Goal: Task Accomplishment & Management: Manage account settings

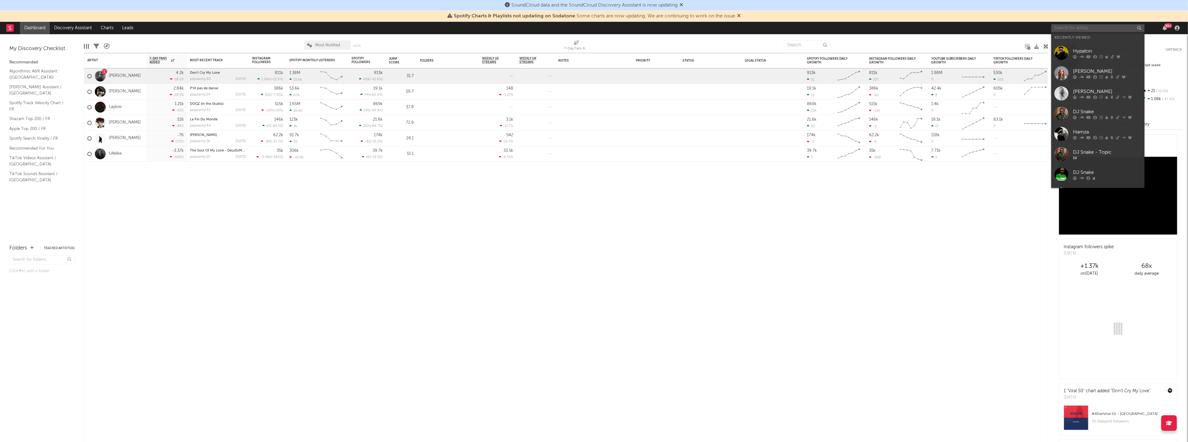
click at [1112, 26] on input "text" at bounding box center [1097, 28] width 93 height 8
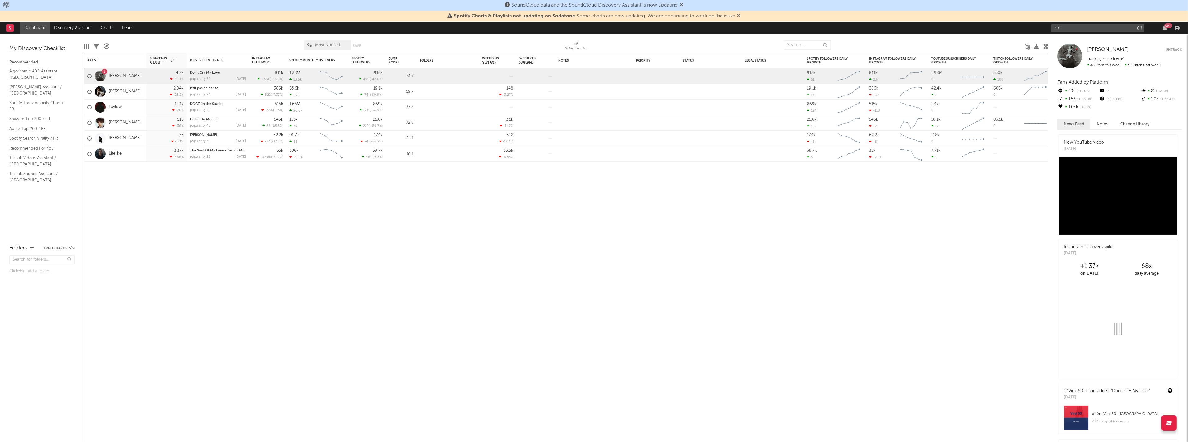
type input "kln"
click at [1073, 35] on div "[PERSON_NAME] [PERSON_NAME] Untrack Tracking Since: [DATE] 4.2k fans this week …" at bounding box center [1118, 238] width 140 height 408
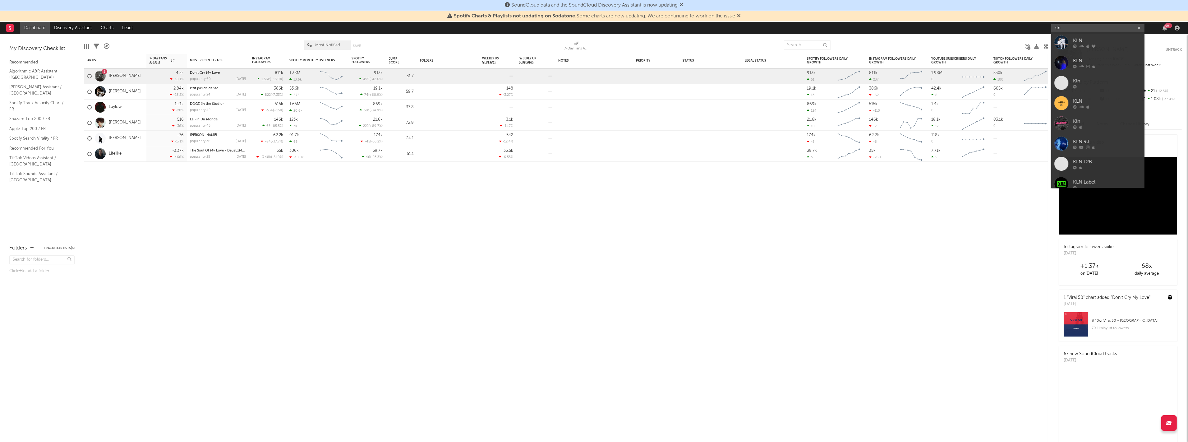
click at [1076, 30] on input "kln" at bounding box center [1097, 28] width 93 height 8
click at [1075, 44] on div "KLN" at bounding box center [1107, 40] width 68 height 7
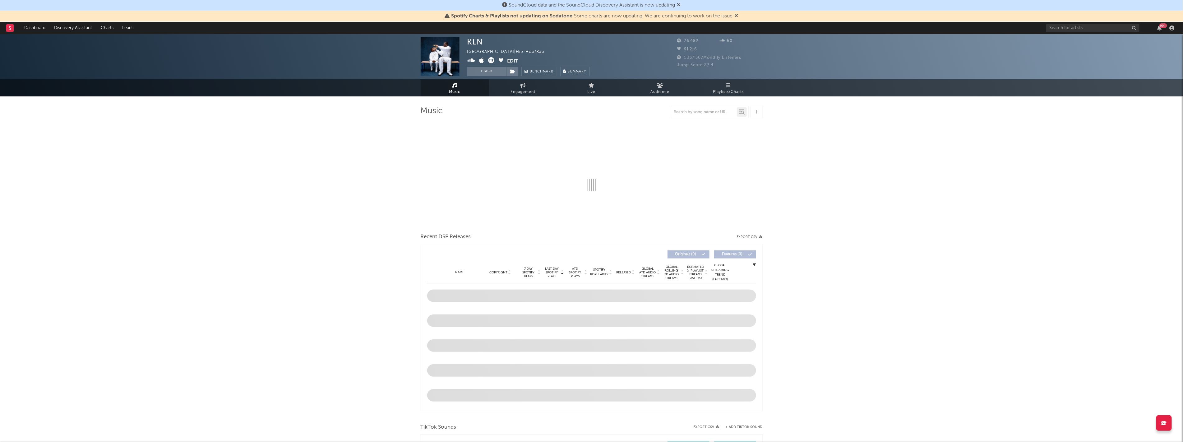
select select "6m"
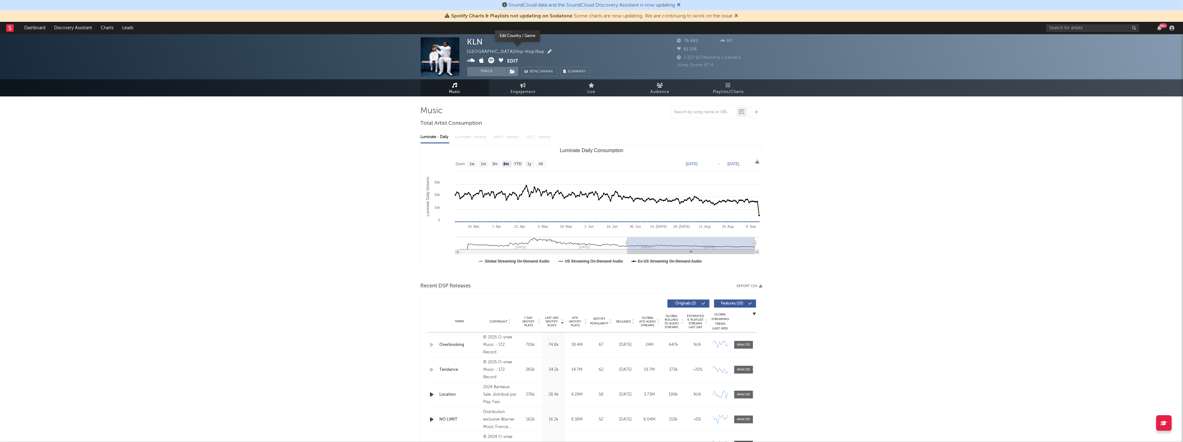
click at [548, 52] on icon "button" at bounding box center [550, 51] width 4 height 4
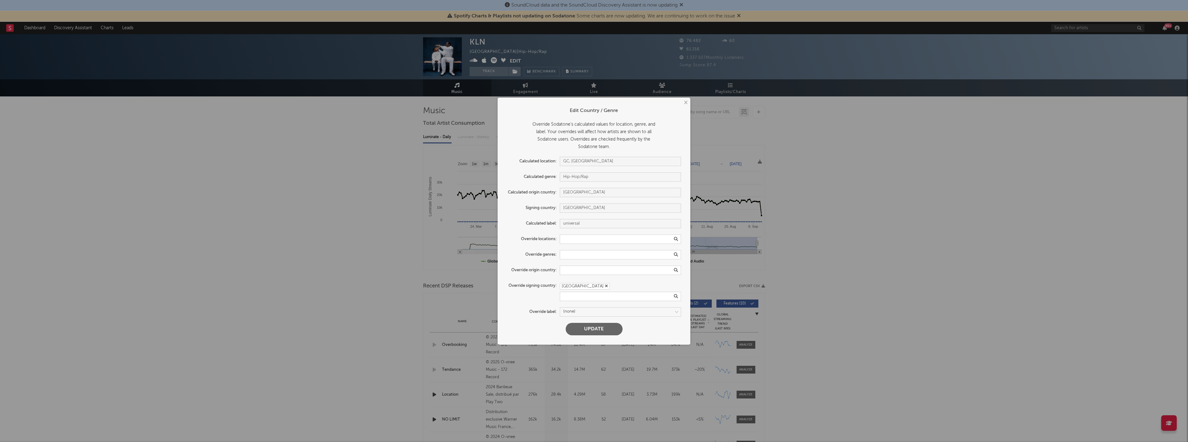
click at [605, 286] on icon "button" at bounding box center [606, 286] width 3 height 4
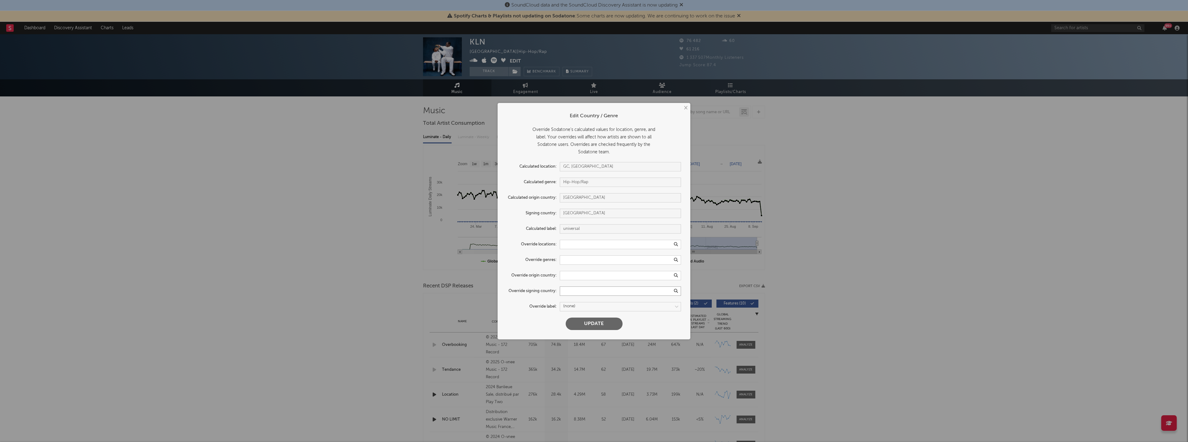
click at [590, 291] on input "text" at bounding box center [620, 290] width 121 height 9
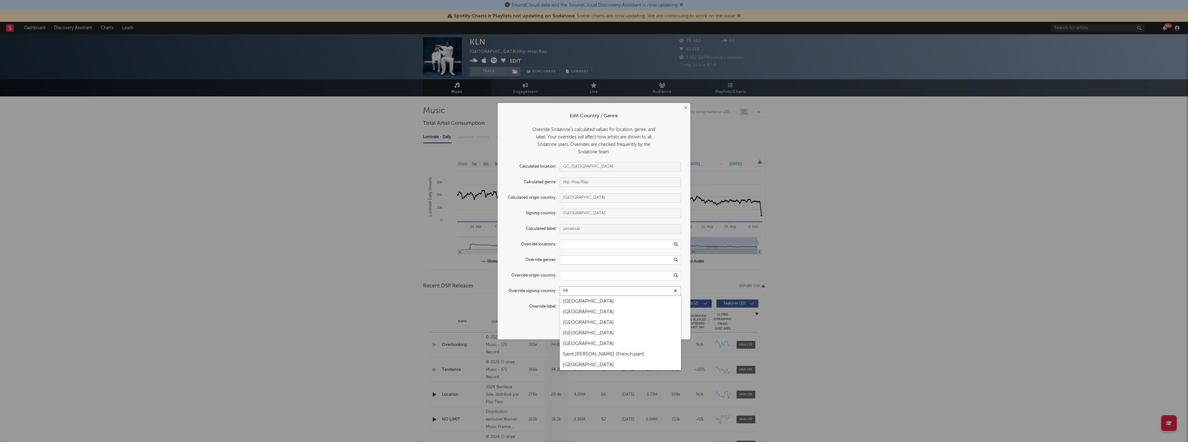
type input "FR"
click at [569, 313] on div "[GEOGRAPHIC_DATA]" at bounding box center [620, 311] width 121 height 11
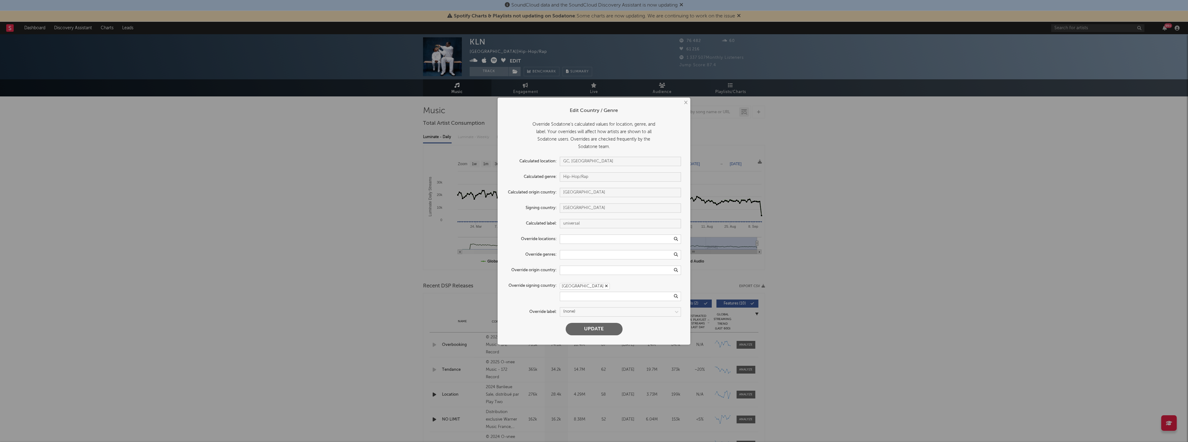
click at [602, 332] on button "Update" at bounding box center [594, 329] width 57 height 12
type input "[GEOGRAPHIC_DATA]"
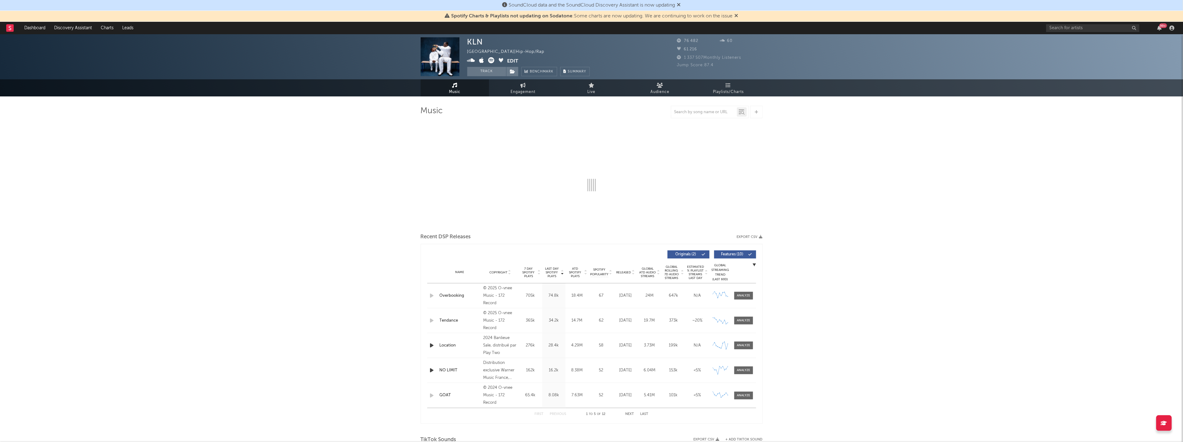
select select "6m"
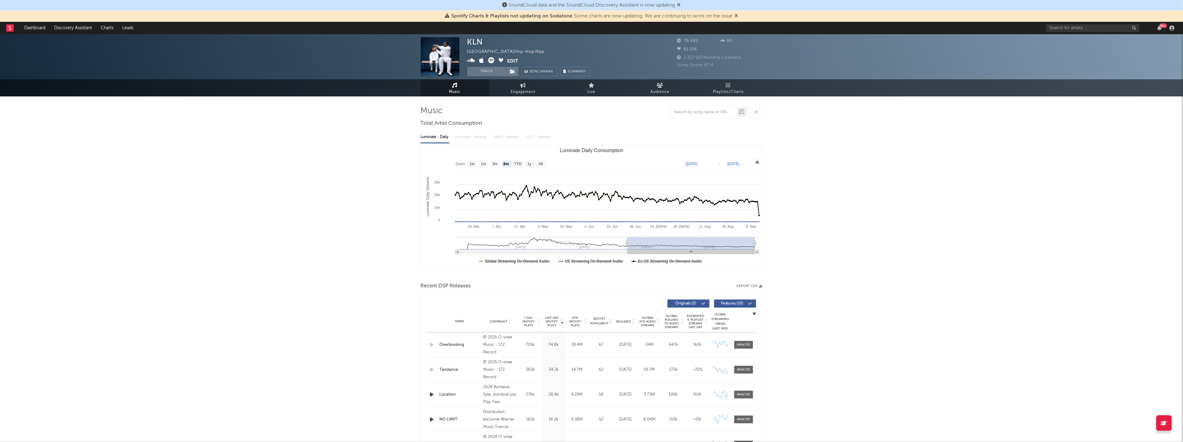
click at [489, 61] on icon at bounding box center [491, 60] width 6 height 6
click at [500, 60] on icon at bounding box center [501, 60] width 5 height 5
click at [482, 62] on icon at bounding box center [481, 60] width 5 height 6
click at [470, 59] on icon at bounding box center [471, 60] width 8 height 6
click at [512, 58] on button "Edit" at bounding box center [512, 61] width 11 height 8
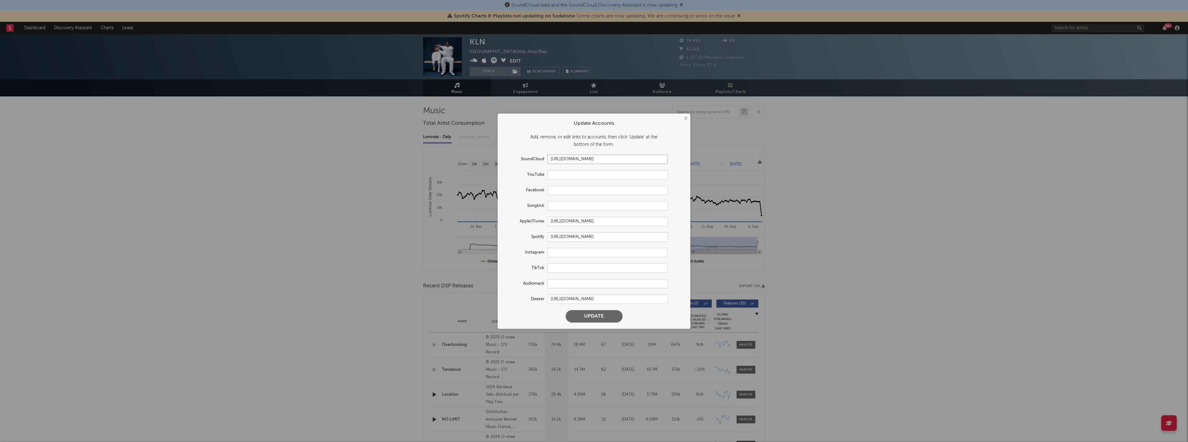
drag, startPoint x: 644, startPoint y: 159, endPoint x: 399, endPoint y: 138, distance: 246.8
click at [390, 141] on div "× Update Accounts Add, remove, or edit links to accounts, then click 'Update' a…" at bounding box center [594, 221] width 1188 height 442
paste input "kln-scmusic"
type input "[URL][DOMAIN_NAME]"
click at [560, 253] on input "text" at bounding box center [607, 252] width 120 height 9
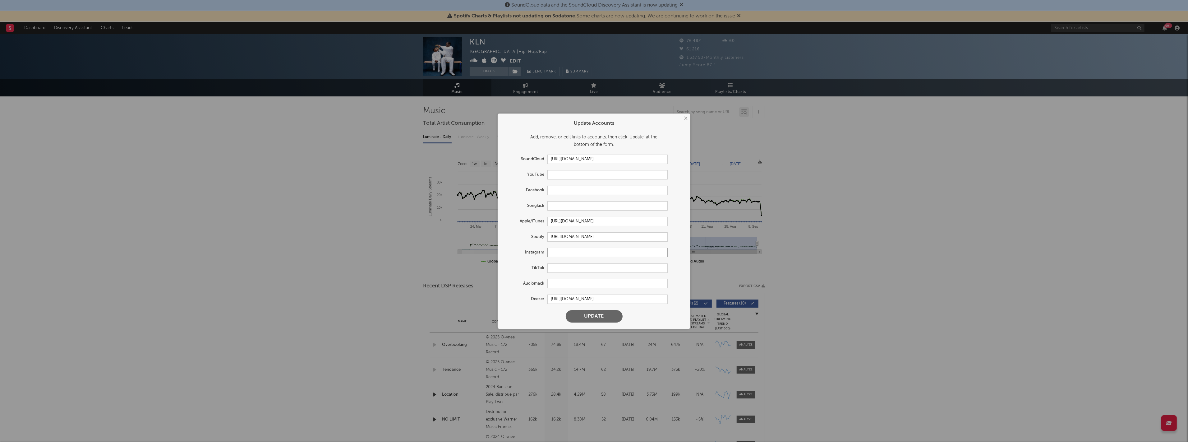
paste input "[URL][DOMAIN_NAME]"
type input "[URL][DOMAIN_NAME]"
paste input "[URL][DOMAIN_NAME][DOMAIN_NAME]"
type input "[URL][DOMAIN_NAME][DOMAIN_NAME]"
click at [592, 314] on button "Update" at bounding box center [594, 316] width 57 height 12
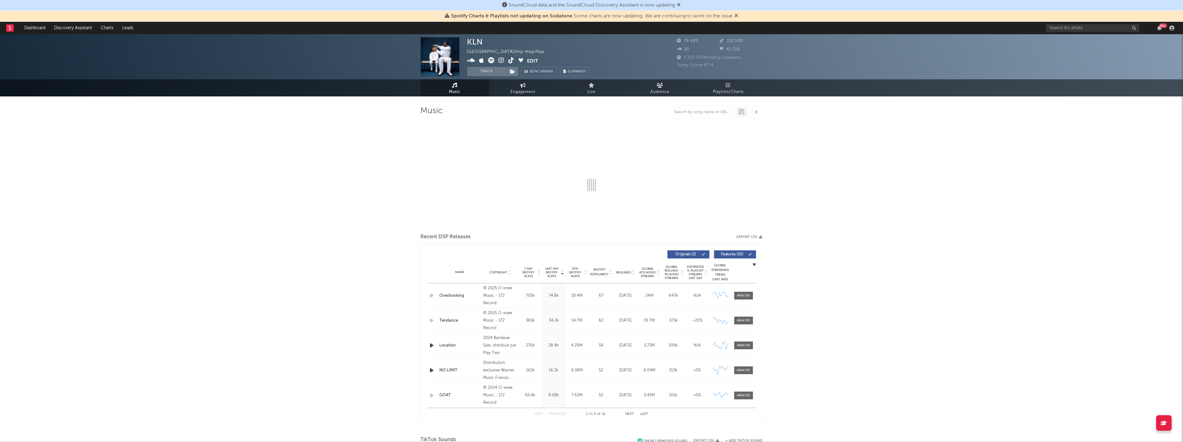
select select "6m"
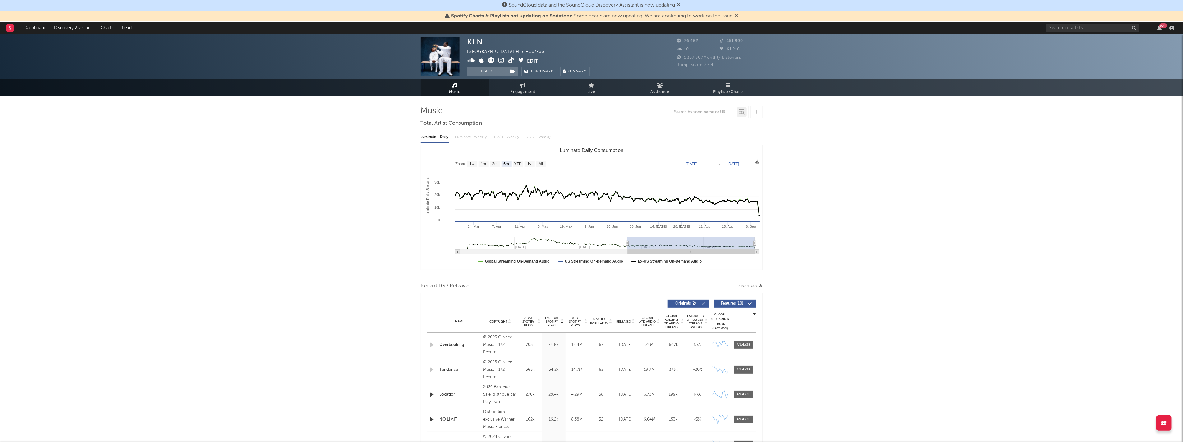
click at [272, 137] on div "KLN France | Hip-Hop/Rap Edit Track Benchmark Summary 76 482 151 900 10 61 216 …" at bounding box center [591, 375] width 1183 height 682
click at [1159, 29] on icon "button" at bounding box center [1159, 27] width 4 height 5
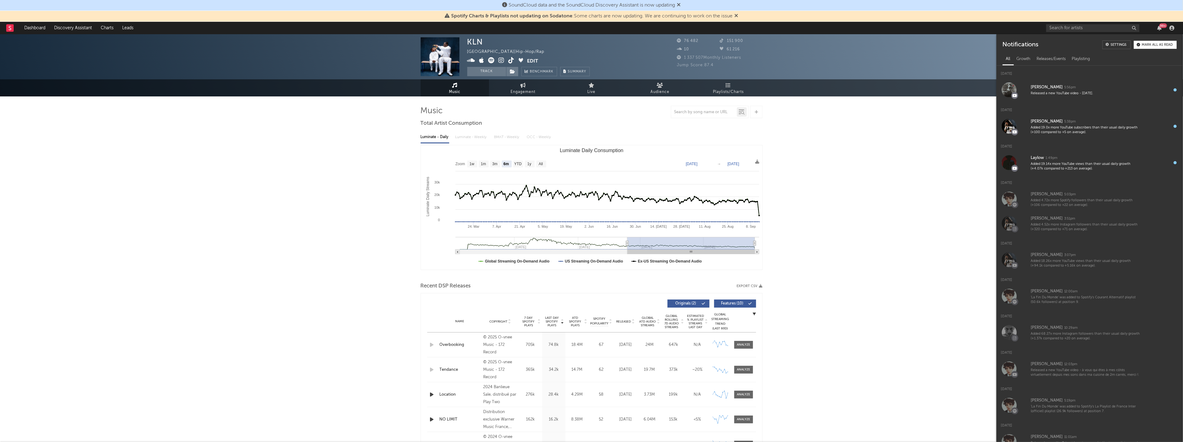
click at [964, 238] on div "KLN France | Hip-Hop/Rap Edit Track Benchmark Summary 76 482 151 900 10 61 216 …" at bounding box center [591, 375] width 1183 height 682
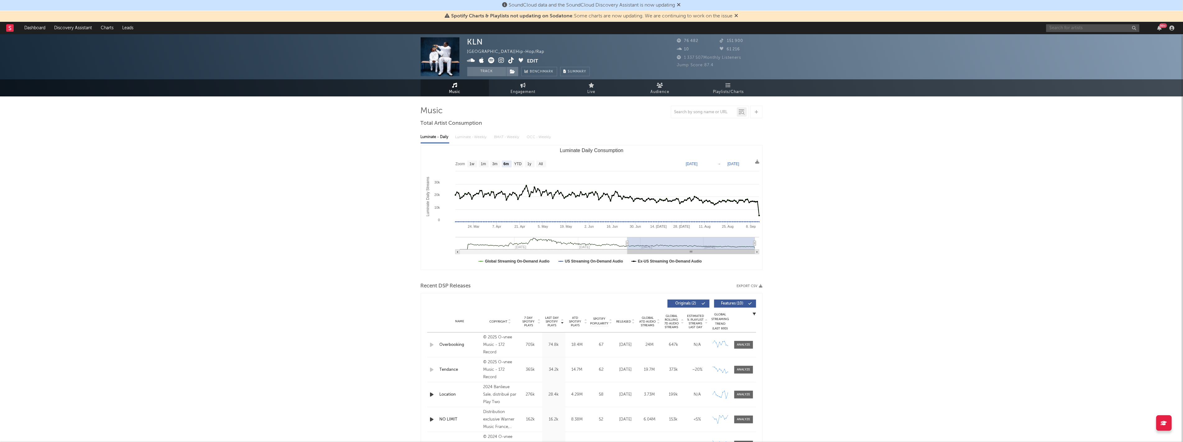
click at [1056, 27] on input "text" at bounding box center [1092, 28] width 93 height 8
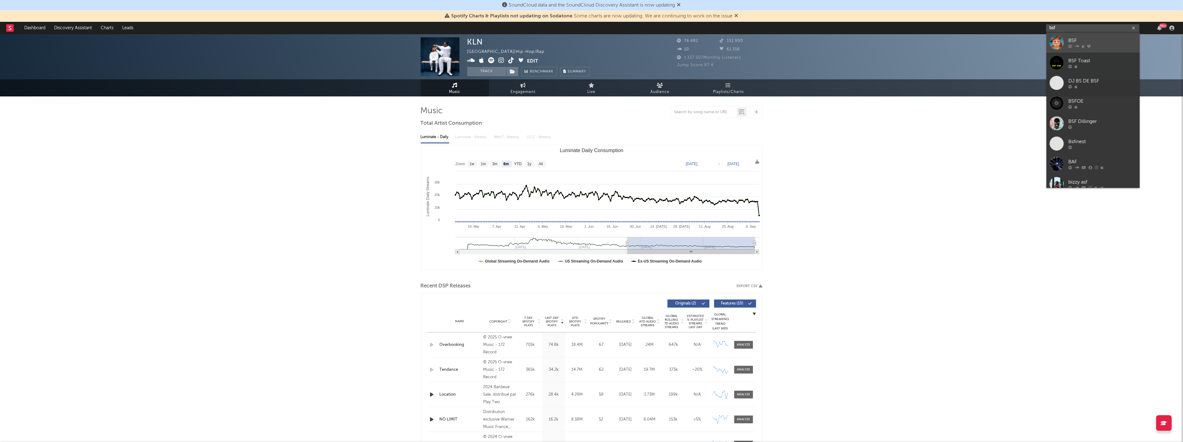
type input "bsf"
click at [1101, 41] on div "BSF" at bounding box center [1102, 40] width 68 height 7
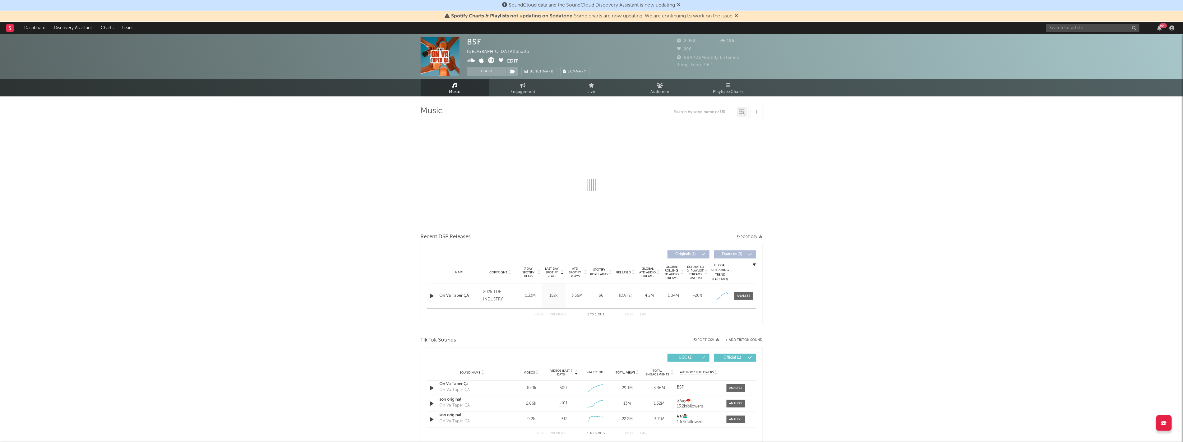
select select "1w"
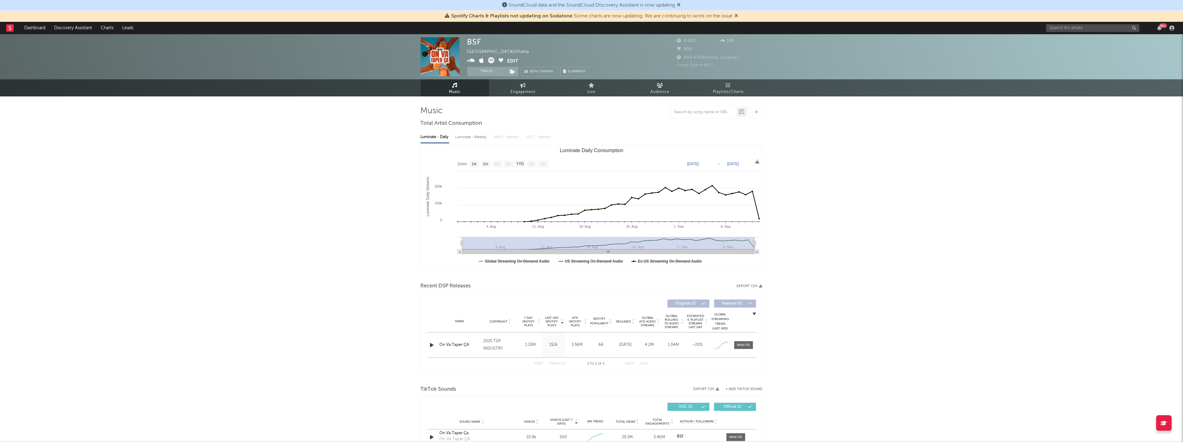
click at [511, 61] on button "Edit" at bounding box center [512, 61] width 11 height 8
click at [345, 227] on div "× Update Accounts Add, remove, or edit links to accounts, then click 'Update' a…" at bounding box center [594, 221] width 1188 height 442
click at [469, 62] on icon at bounding box center [471, 60] width 8 height 6
click at [480, 60] on icon at bounding box center [481, 60] width 5 height 6
click at [492, 61] on icon at bounding box center [491, 60] width 6 height 6
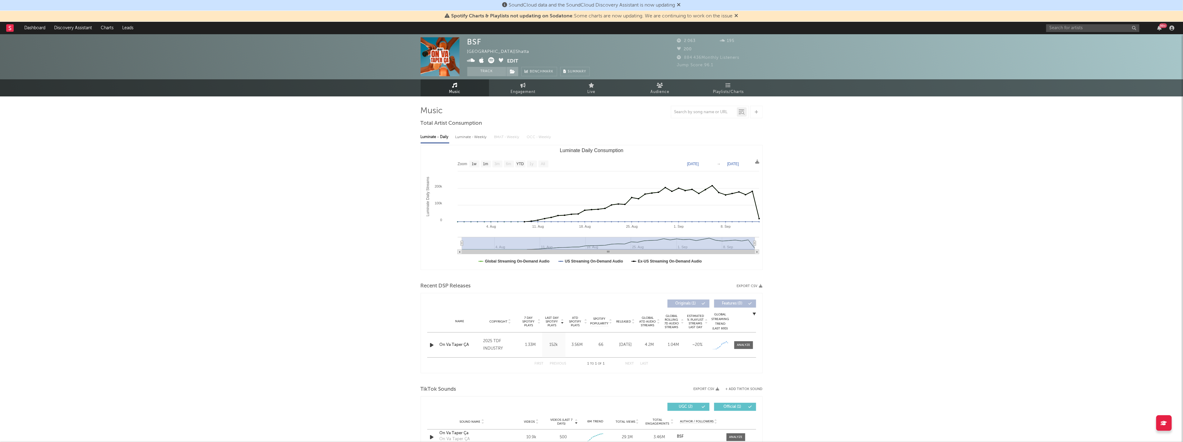
click at [499, 60] on icon at bounding box center [501, 60] width 5 height 5
click at [511, 60] on button "Edit" at bounding box center [512, 61] width 11 height 8
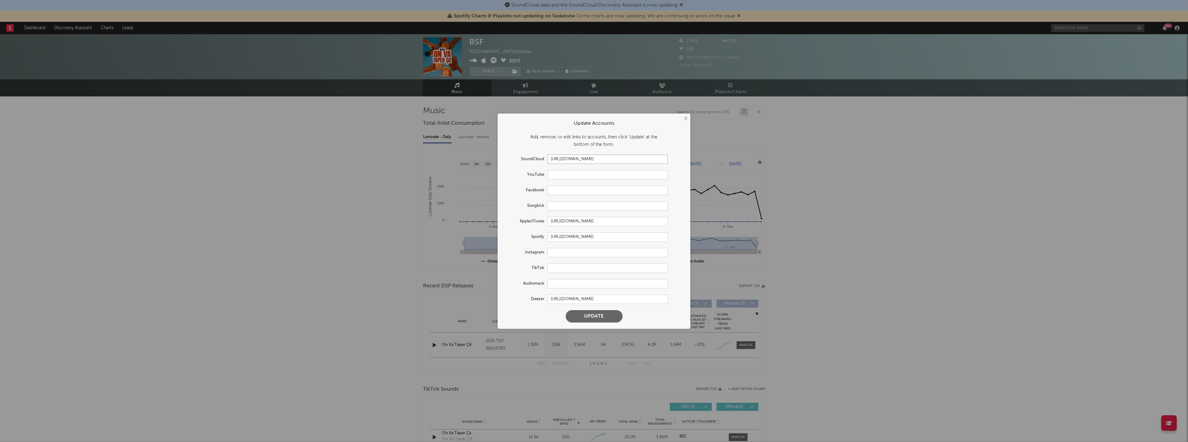
drag, startPoint x: 645, startPoint y: 161, endPoint x: 344, endPoint y: 151, distance: 300.4
click at [343, 152] on div "× Update Accounts Add, remove, or edit links to accounts, then click 'Update' a…" at bounding box center [594, 221] width 1188 height 442
click at [565, 269] on input "text" at bounding box center [607, 267] width 120 height 9
paste input "[URL][EMAIL_ADDRESS][DOMAIN_NAME][DOMAIN_NAME]"
type input "[URL][EMAIL_ADDRESS][DOMAIN_NAME][DOMAIN_NAME]"
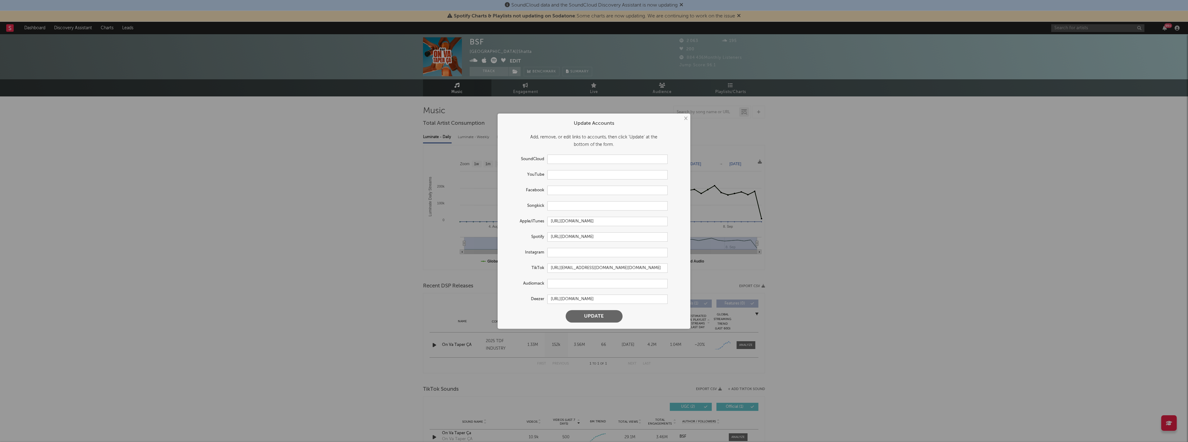
click at [600, 318] on button "Update" at bounding box center [594, 316] width 57 height 12
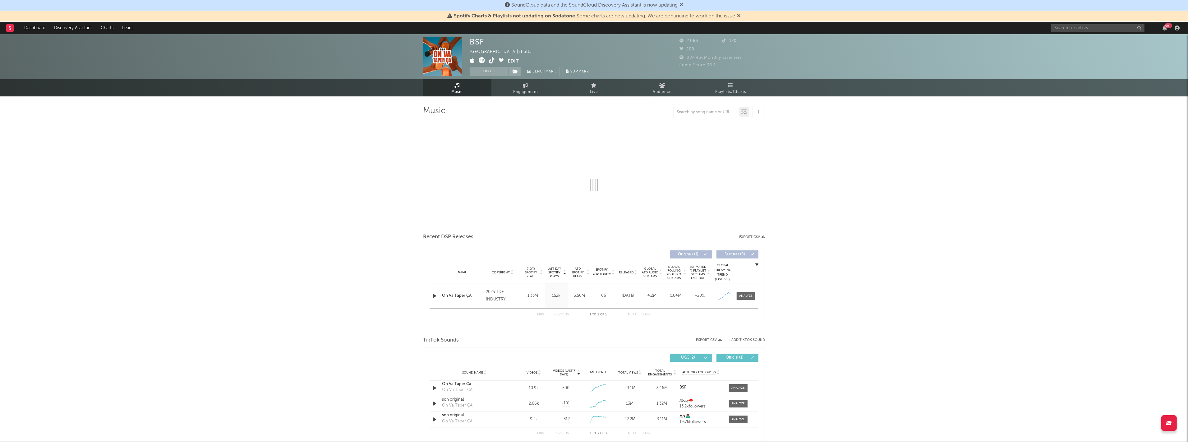
select select "1w"
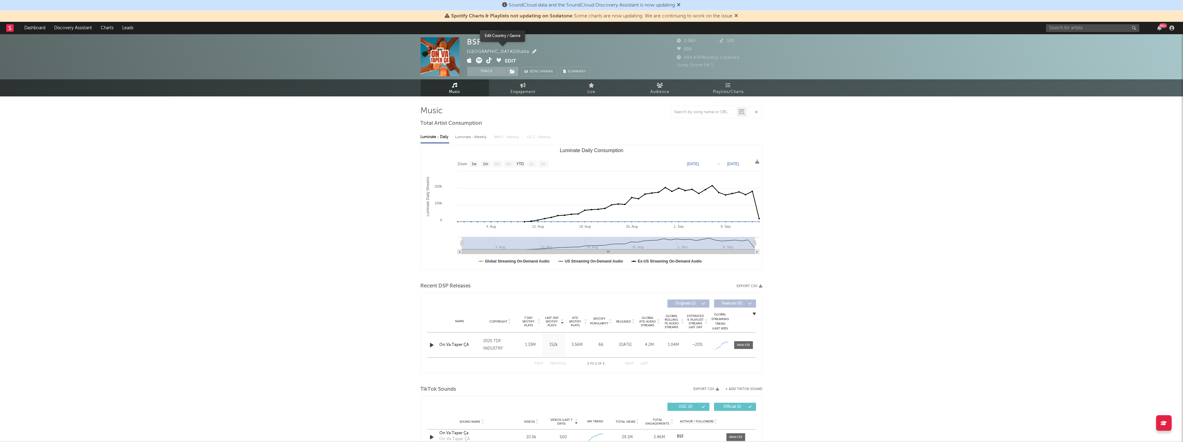
click at [532, 51] on icon "button" at bounding box center [534, 51] width 4 height 4
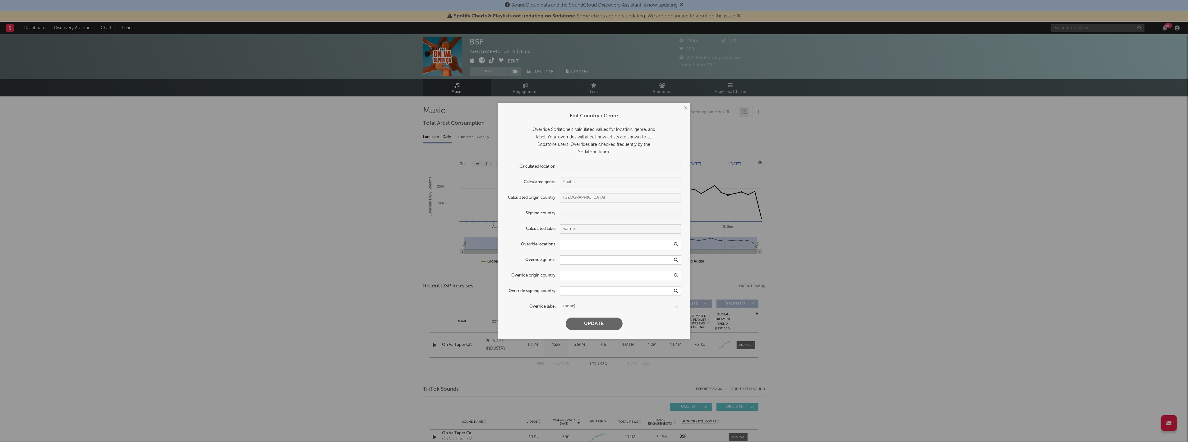
click at [995, 204] on div "× Edit Country / Genre Override Sodatone's calculated values for location, genr…" at bounding box center [594, 221] width 1188 height 442
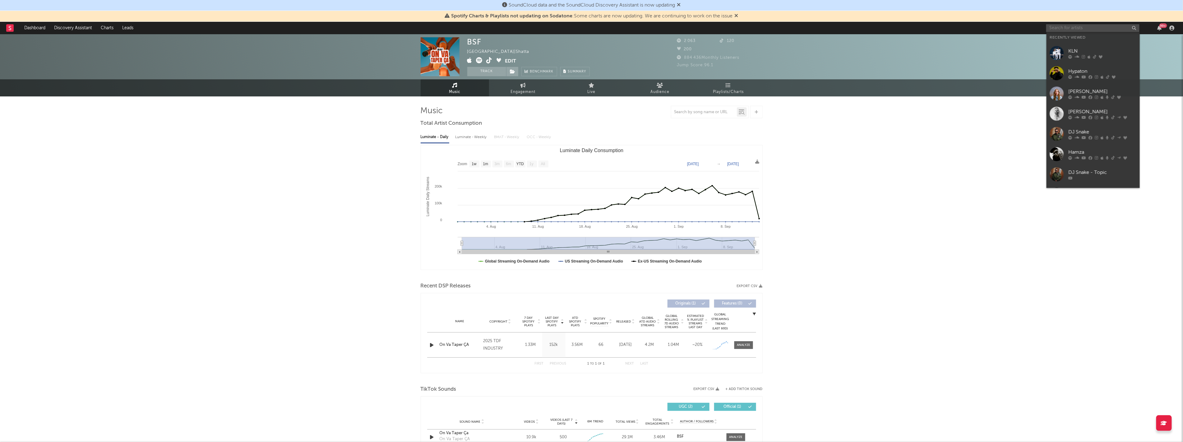
click at [1062, 26] on input "text" at bounding box center [1092, 28] width 93 height 8
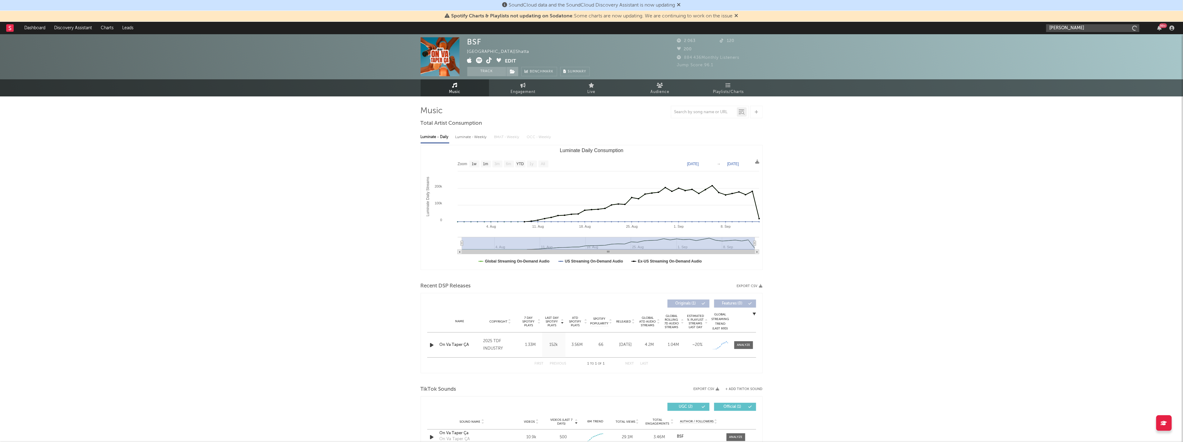
type input "[PERSON_NAME]"
click at [1098, 29] on input "[PERSON_NAME]" at bounding box center [1092, 28] width 93 height 8
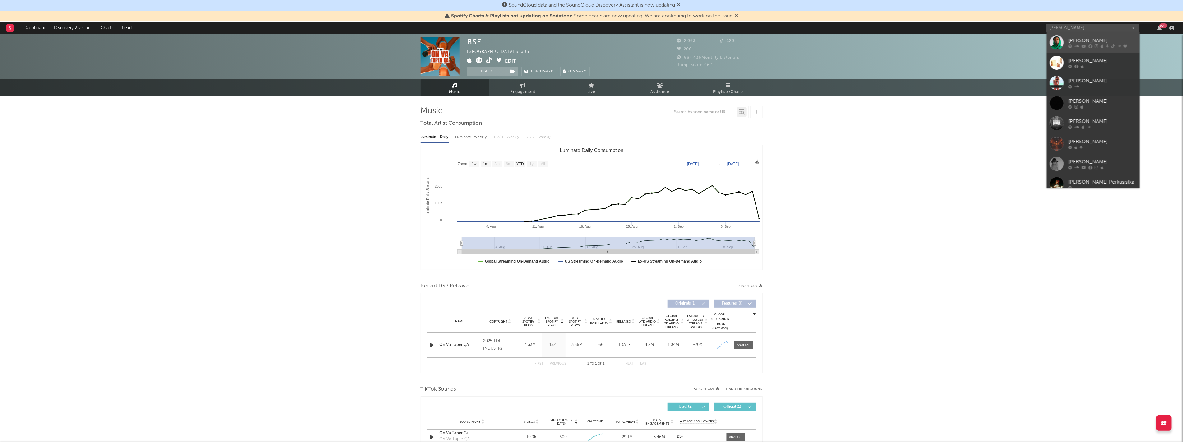
click at [1084, 44] on icon at bounding box center [1083, 46] width 4 height 4
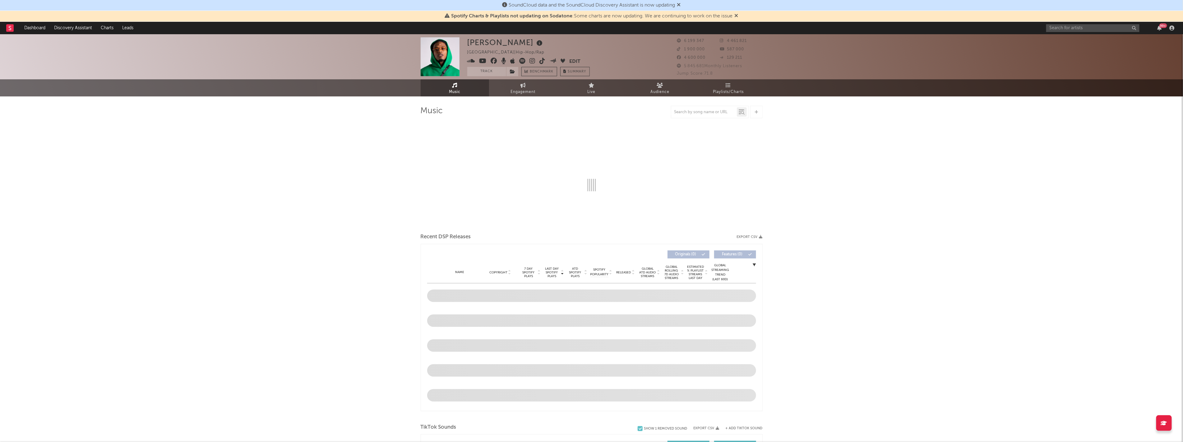
select select "6m"
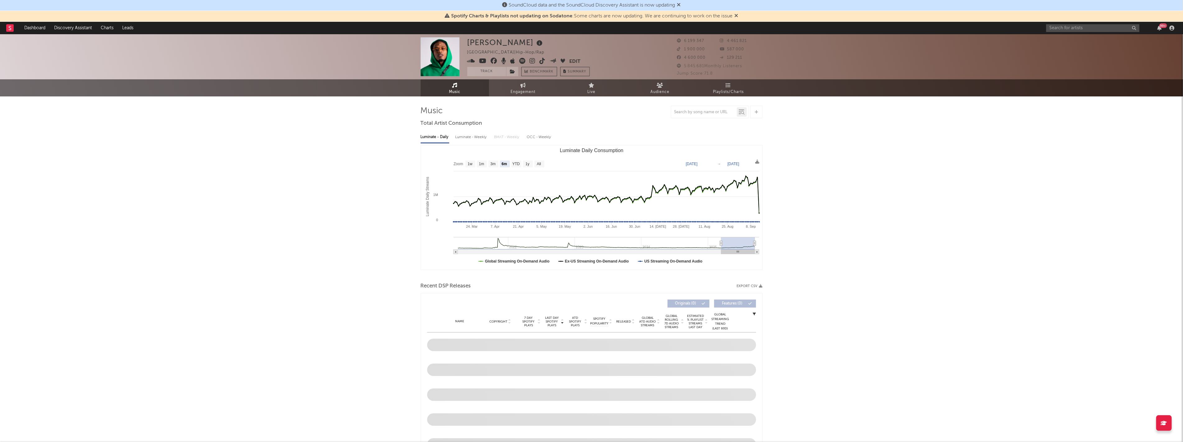
click at [470, 58] on icon at bounding box center [471, 61] width 8 height 6
click at [482, 58] on icon at bounding box center [482, 61] width 7 height 6
click at [493, 59] on icon at bounding box center [494, 61] width 7 height 6
click at [505, 60] on icon at bounding box center [503, 61] width 5 height 6
click at [513, 61] on icon at bounding box center [512, 61] width 5 height 6
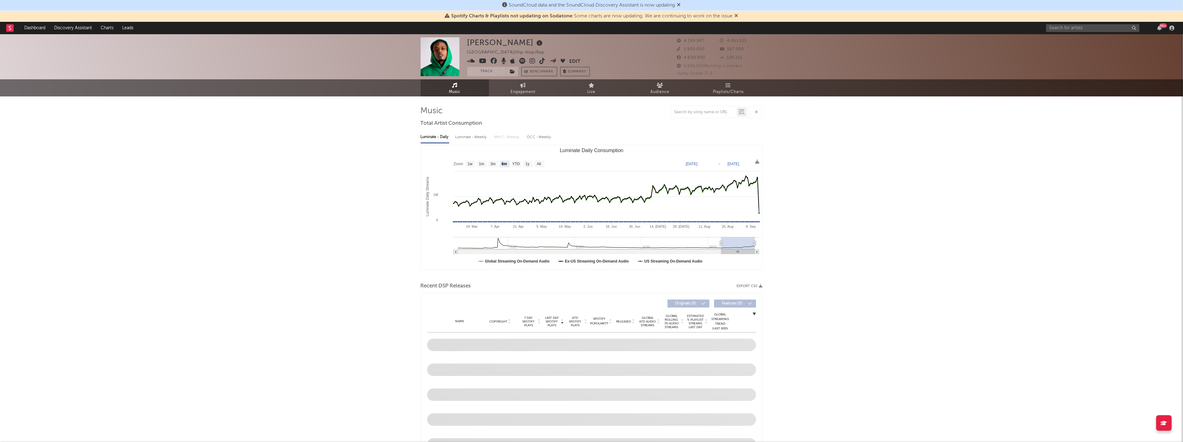
click at [521, 61] on icon at bounding box center [522, 61] width 6 height 6
click at [530, 61] on icon at bounding box center [533, 61] width 6 height 6
click at [545, 61] on icon at bounding box center [543, 61] width 6 height 6
click at [552, 60] on icon at bounding box center [553, 60] width 7 height 5
click at [563, 60] on icon at bounding box center [562, 60] width 5 height 5
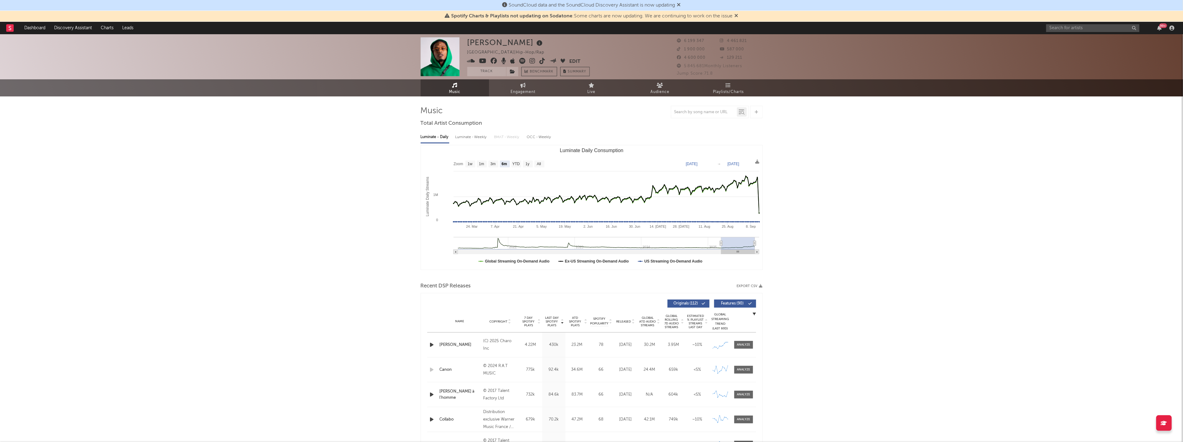
click at [571, 60] on button "Edit" at bounding box center [574, 62] width 11 height 8
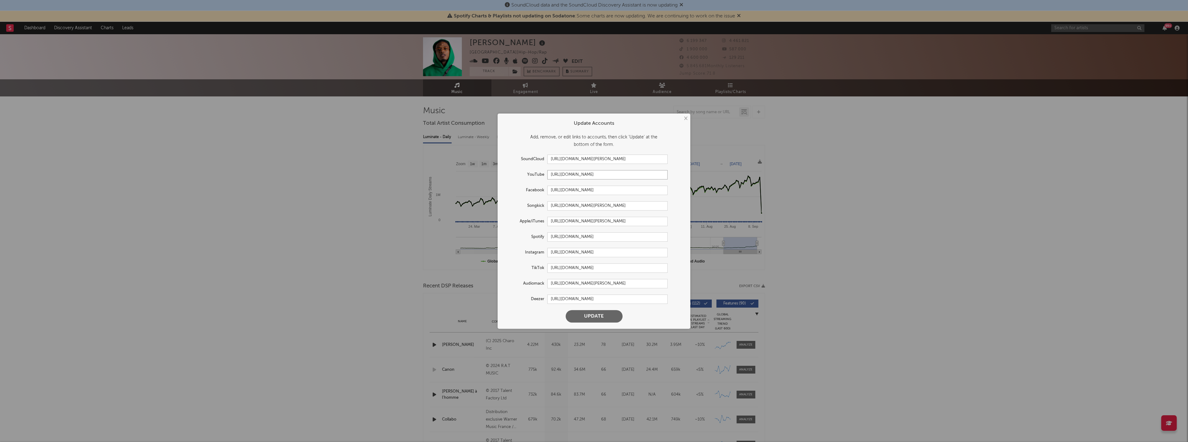
drag, startPoint x: 636, startPoint y: 175, endPoint x: 450, endPoint y: 155, distance: 186.9
click at [450, 155] on div "× Update Accounts Add, remove, or edit links to accounts, then click 'Update' a…" at bounding box center [594, 221] width 1188 height 442
paste input "[DOMAIN_NAME][URL]"
type input "[URL][DOMAIN_NAME]"
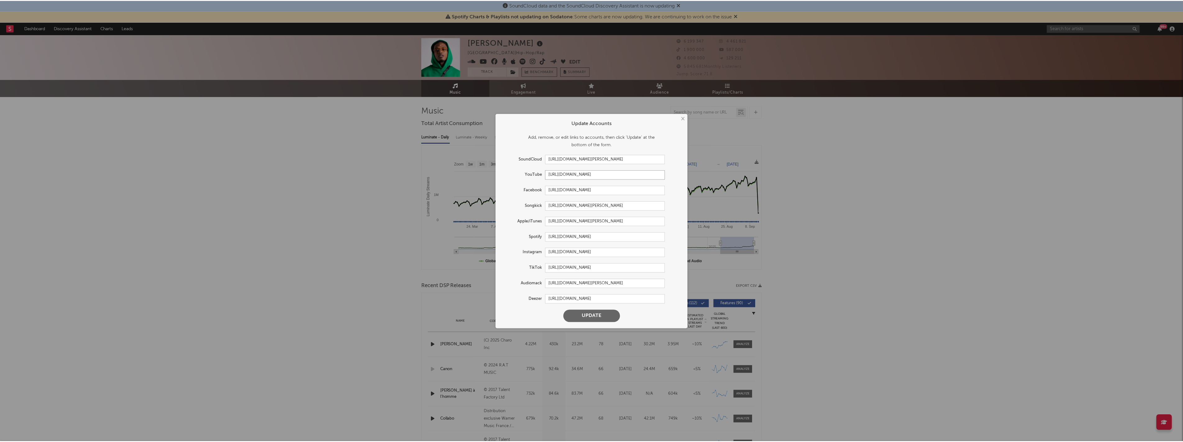
scroll to position [0, 0]
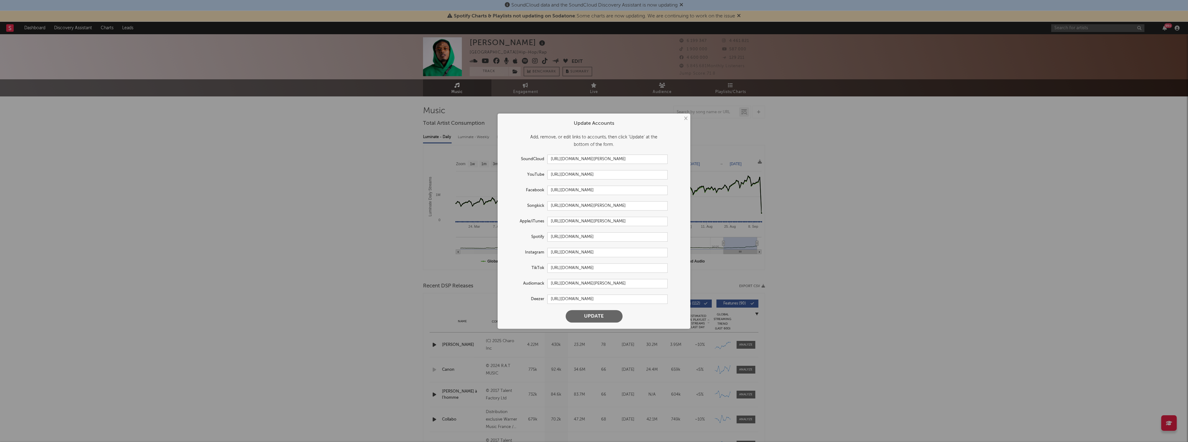
click at [595, 313] on button "Update" at bounding box center [594, 316] width 57 height 12
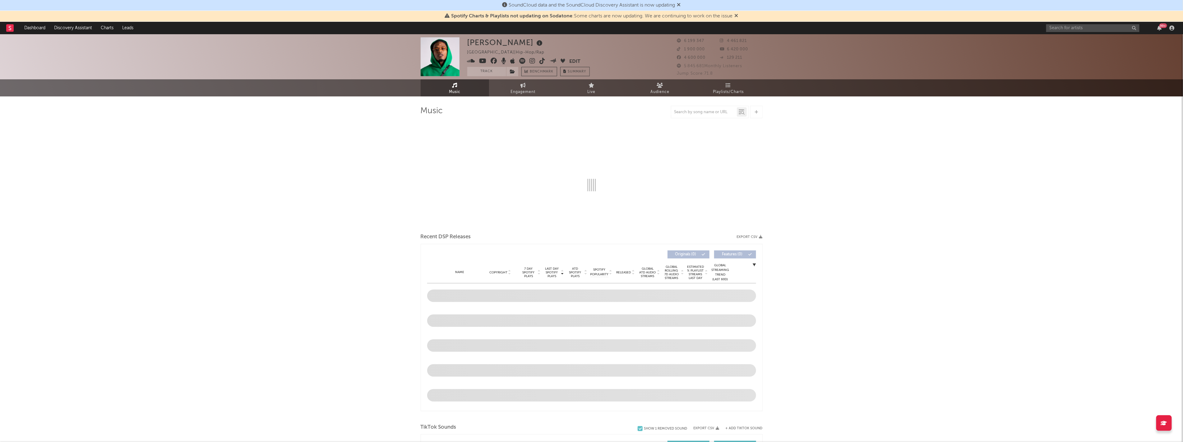
select select "6m"
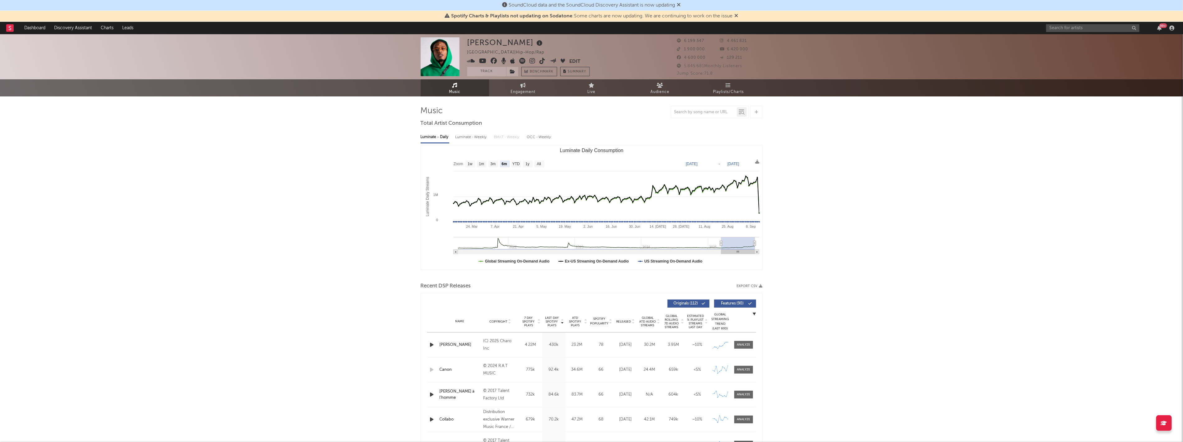
click at [570, 62] on button "Edit" at bounding box center [574, 62] width 11 height 8
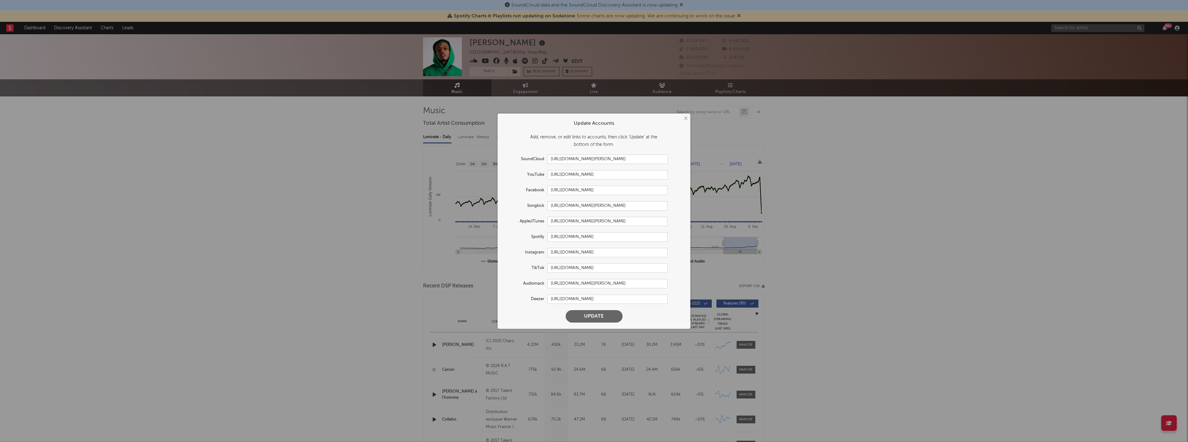
click at [840, 272] on div "× Update Accounts Add, remove, or edit links to accounts, then click 'Update' a…" at bounding box center [594, 221] width 1188 height 442
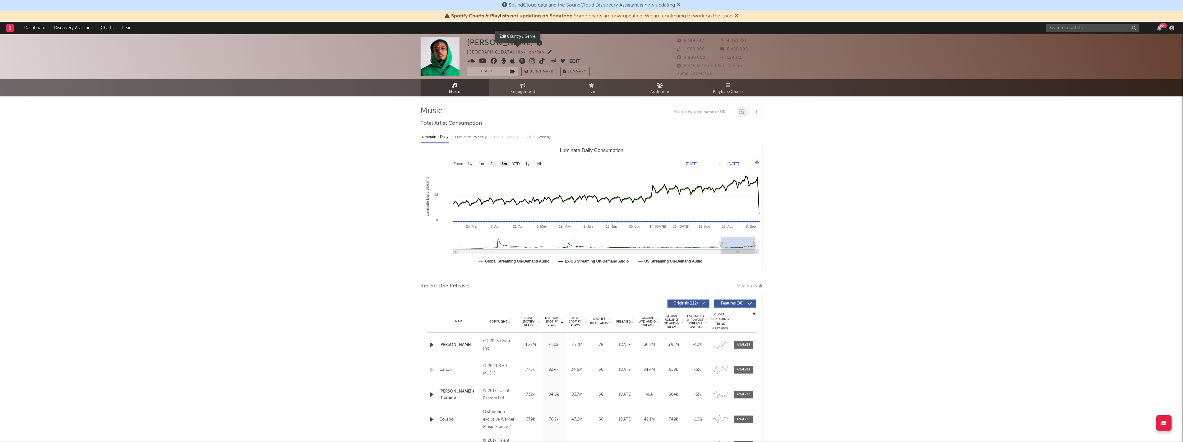
click at [548, 51] on icon "button" at bounding box center [550, 52] width 4 height 4
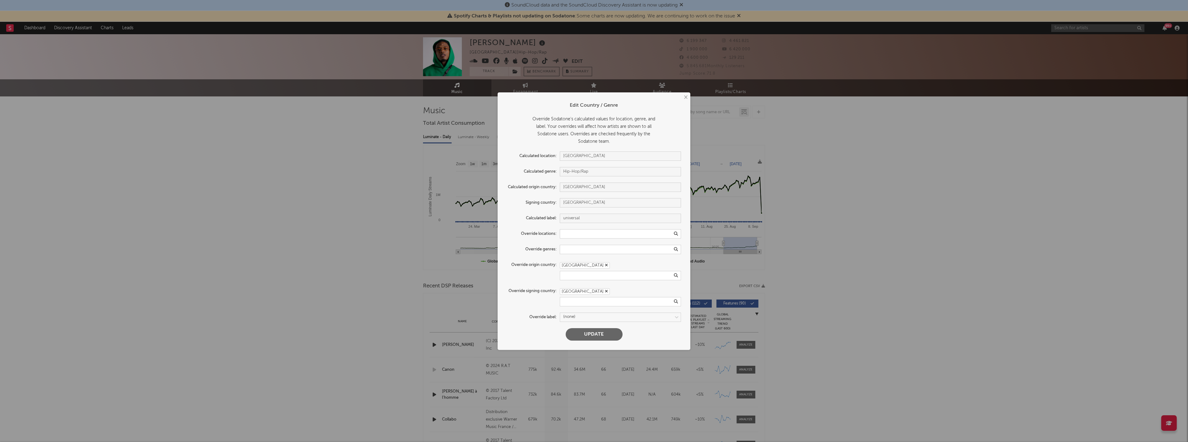
click at [826, 173] on div "× Edit Country / Genre Override Sodatone's calculated values for location, genr…" at bounding box center [594, 221] width 1188 height 442
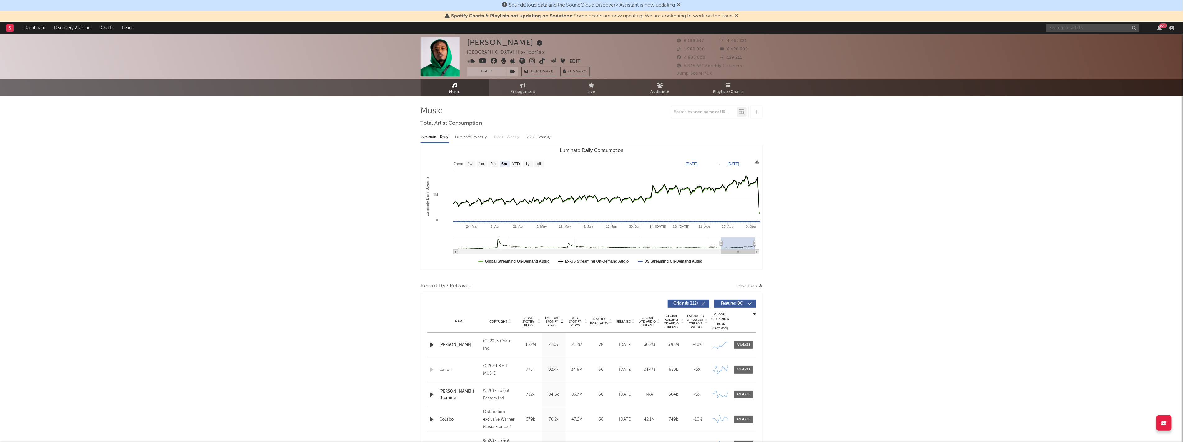
click at [1067, 27] on input "text" at bounding box center [1092, 28] width 93 height 8
type input "blackpink"
click at [1083, 25] on input "blackpink" at bounding box center [1092, 28] width 93 height 8
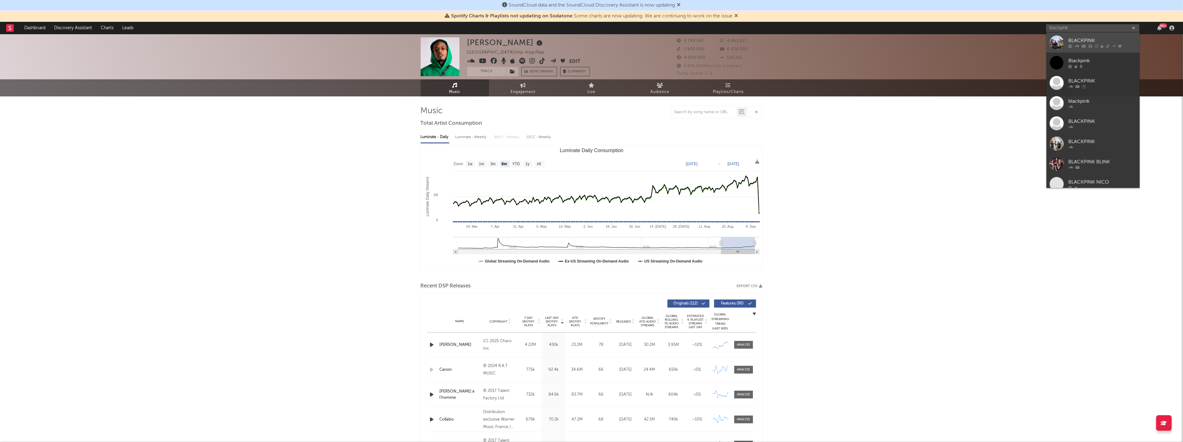
click at [1083, 46] on icon at bounding box center [1083, 46] width 4 height 4
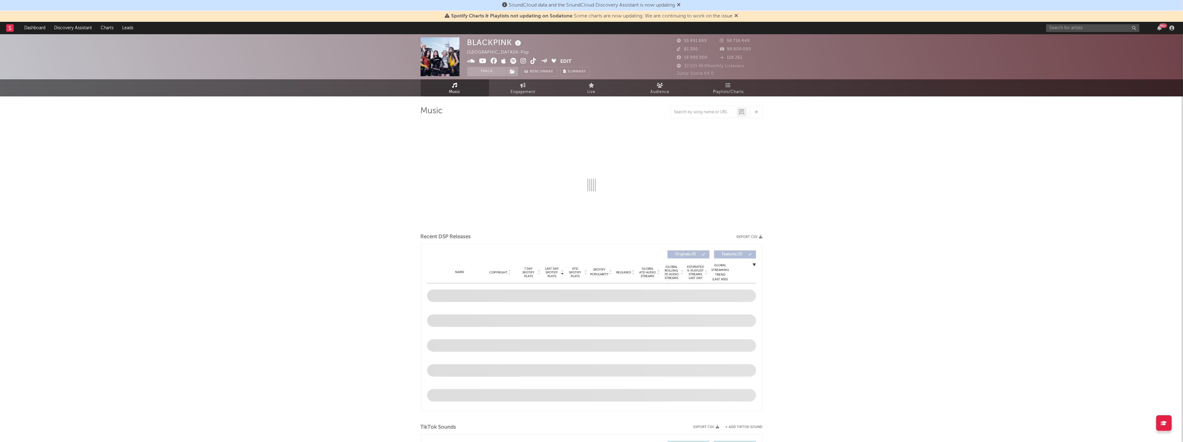
select select "6m"
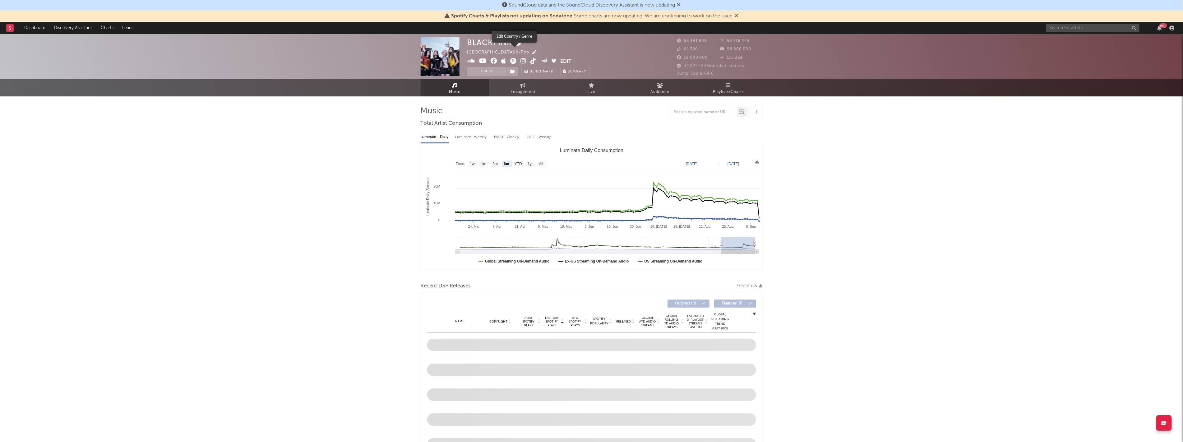
click at [532, 52] on icon "button" at bounding box center [534, 52] width 4 height 4
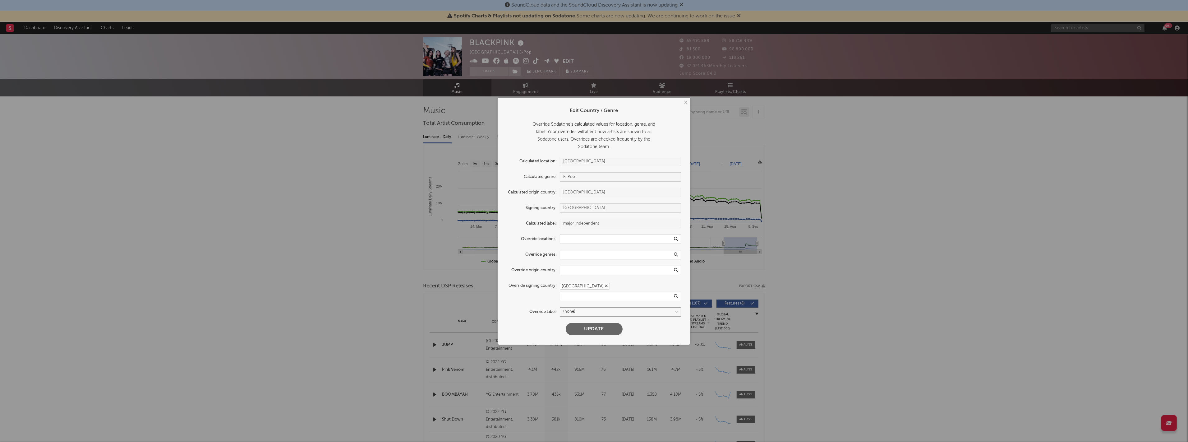
click at [592, 312] on select at bounding box center [620, 311] width 121 height 9
select select "sony"
click at [560, 307] on select at bounding box center [620, 311] width 121 height 9
click at [686, 102] on button "×" at bounding box center [685, 102] width 7 height 7
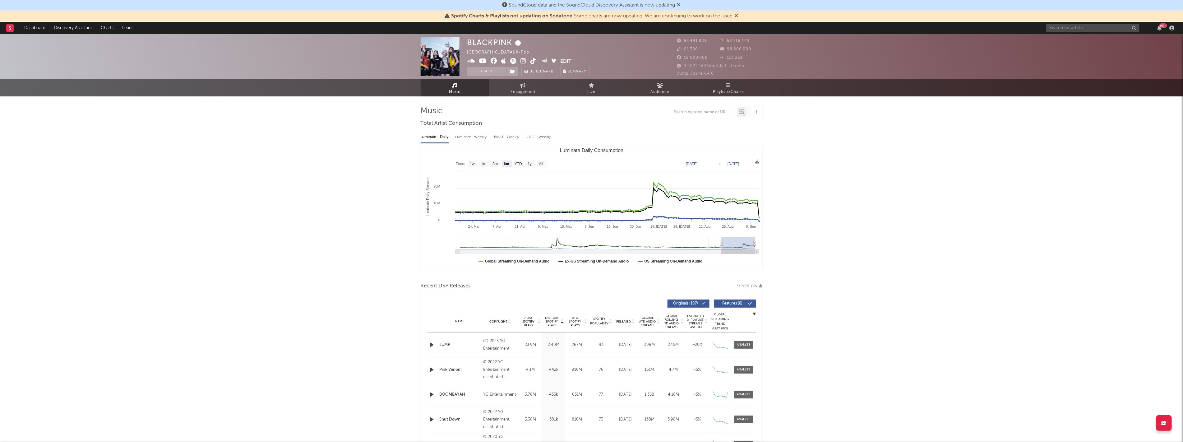
click at [564, 61] on button "Edit" at bounding box center [565, 62] width 11 height 8
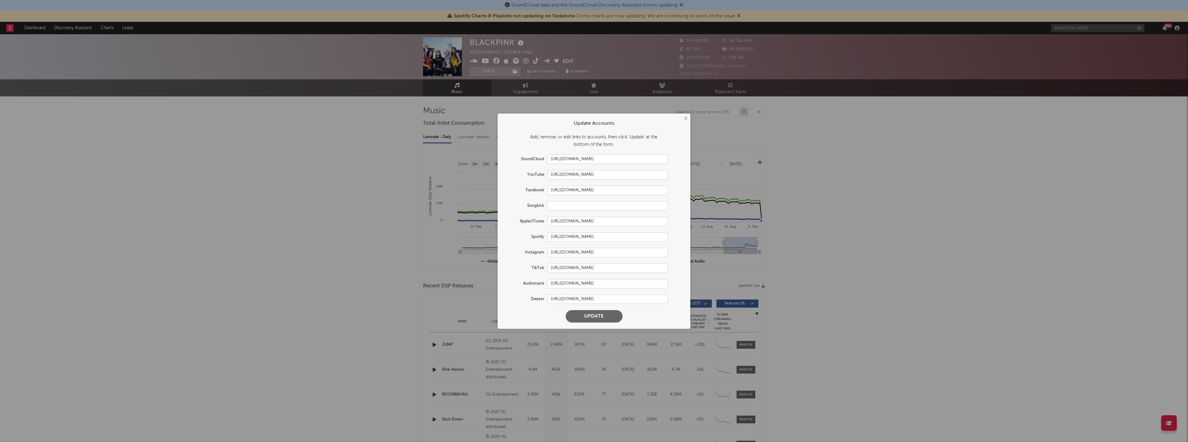
click at [855, 222] on div "× Update Accounts Add, remove, or edit links to accounts, then click 'Update' a…" at bounding box center [594, 221] width 1188 height 442
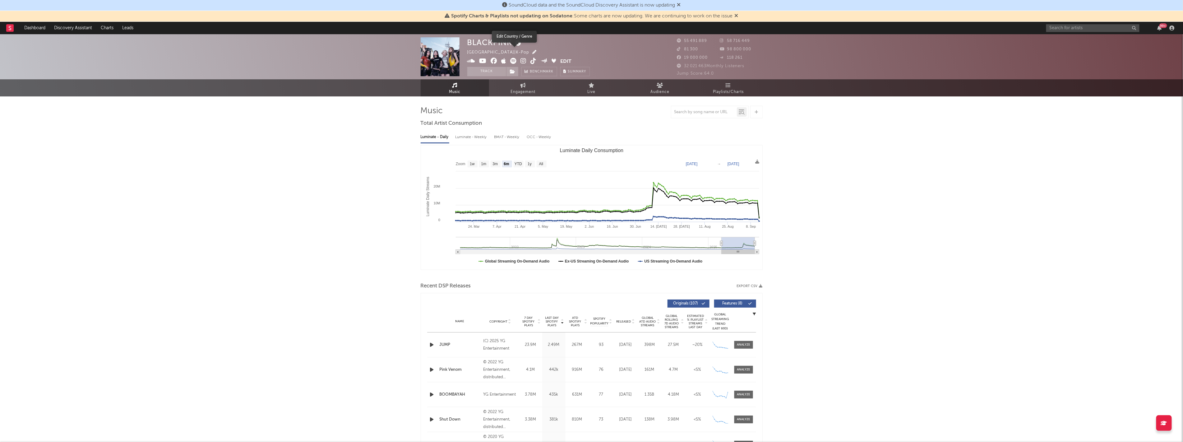
click at [532, 52] on icon "button" at bounding box center [534, 52] width 4 height 4
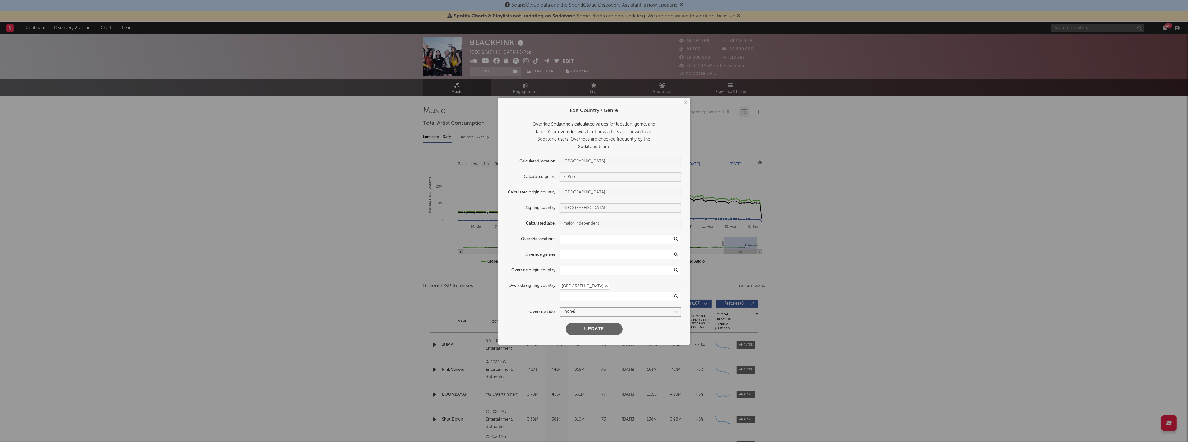
click at [591, 311] on select at bounding box center [620, 311] width 121 height 9
select select "sony"
click at [560, 307] on select at bounding box center [620, 311] width 121 height 9
click at [602, 330] on button "Update" at bounding box center [594, 329] width 57 height 12
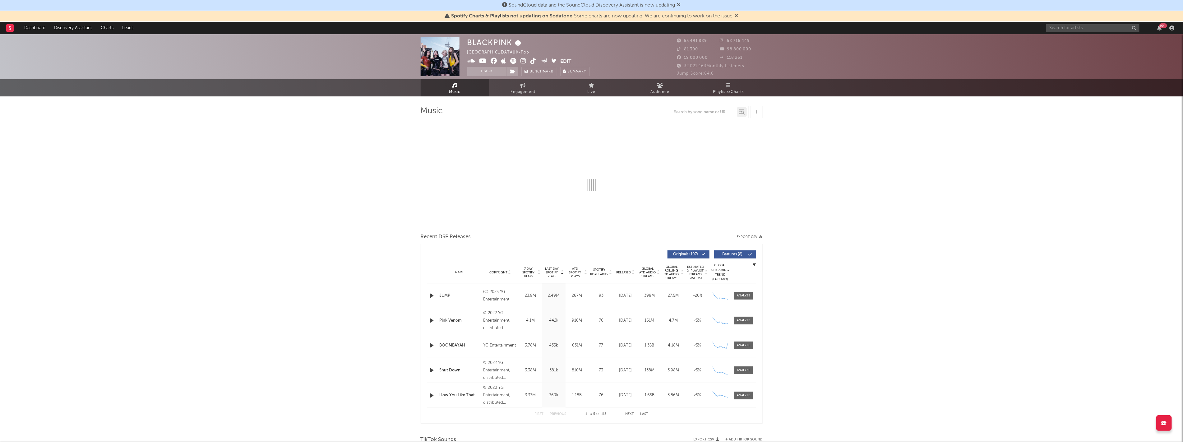
select select "6m"
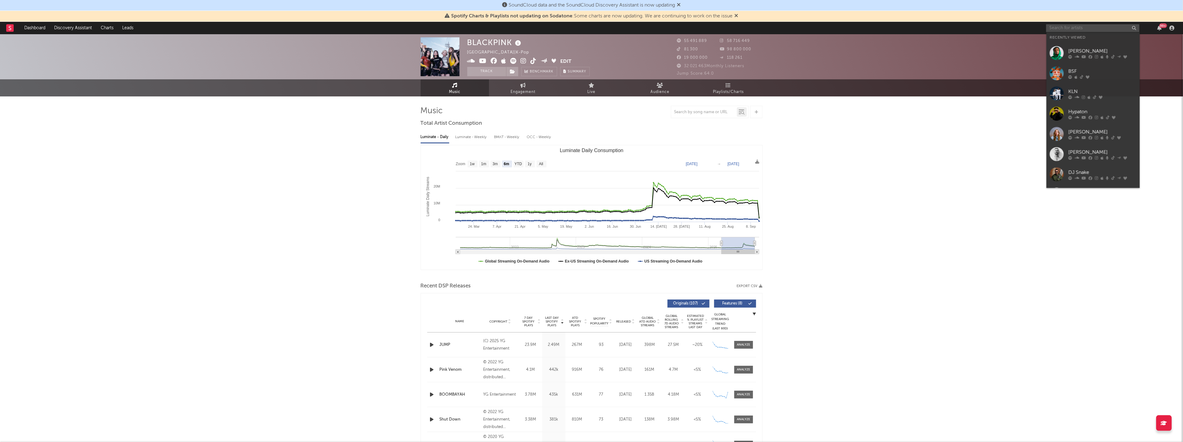
click at [1064, 28] on input "text" at bounding box center [1092, 28] width 93 height 8
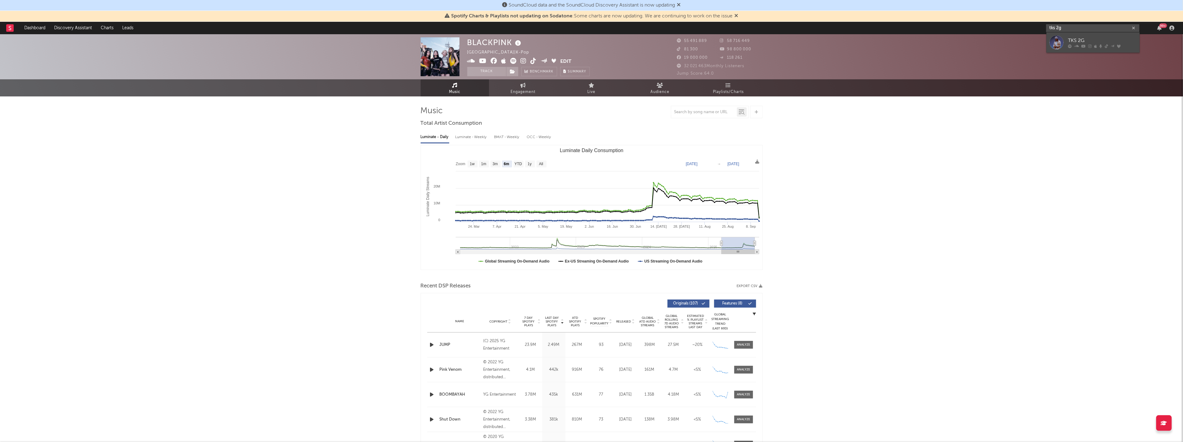
type input "tks 2g"
click at [1084, 42] on div "TKS 2G" at bounding box center [1102, 40] width 68 height 7
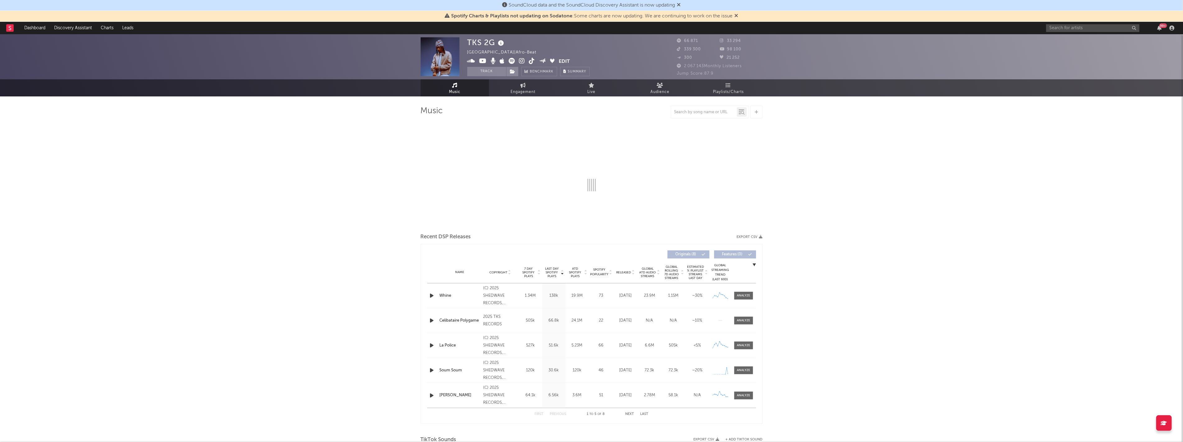
select select "6m"
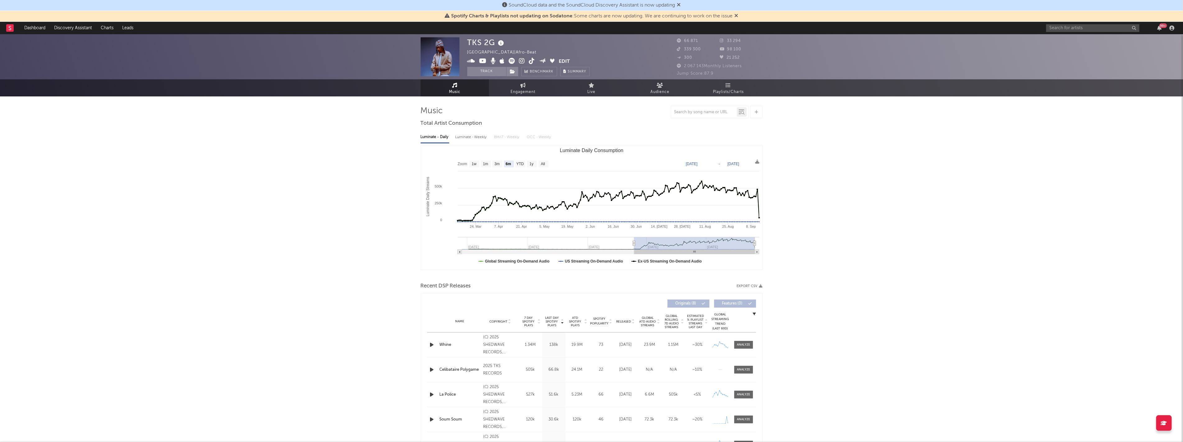
click at [470, 59] on icon at bounding box center [471, 61] width 8 height 6
click at [483, 61] on icon at bounding box center [482, 61] width 7 height 6
click at [494, 62] on icon at bounding box center [493, 61] width 5 height 6
click at [503, 62] on icon at bounding box center [502, 61] width 5 height 6
click at [513, 62] on icon at bounding box center [512, 61] width 6 height 6
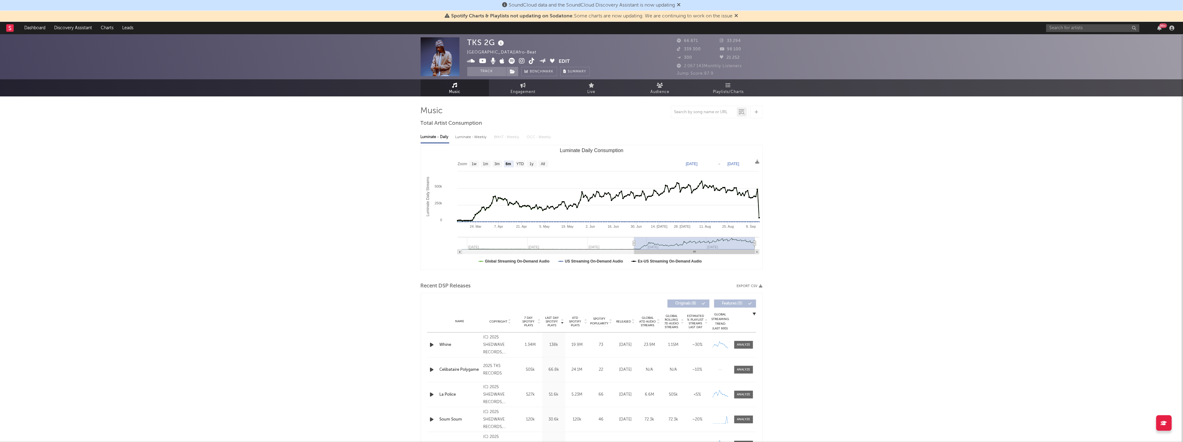
click at [521, 61] on icon at bounding box center [522, 61] width 6 height 6
click at [529, 62] on icon at bounding box center [532, 61] width 6 height 6
drag, startPoint x: 544, startPoint y: 61, endPoint x: 551, endPoint y: 61, distance: 6.5
click at [544, 61] on icon at bounding box center [542, 60] width 7 height 5
click at [552, 60] on icon at bounding box center [552, 60] width 5 height 5
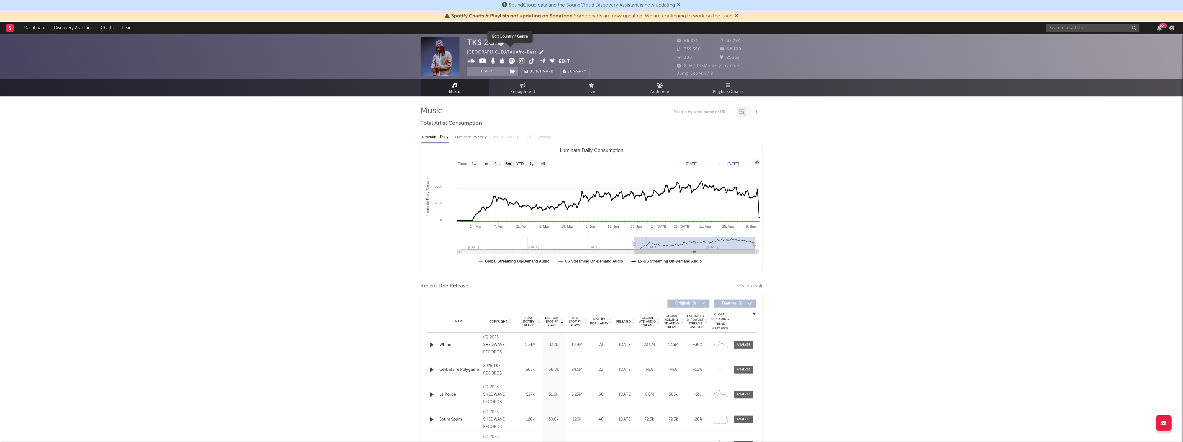
click at [540, 52] on icon "button" at bounding box center [542, 52] width 4 height 4
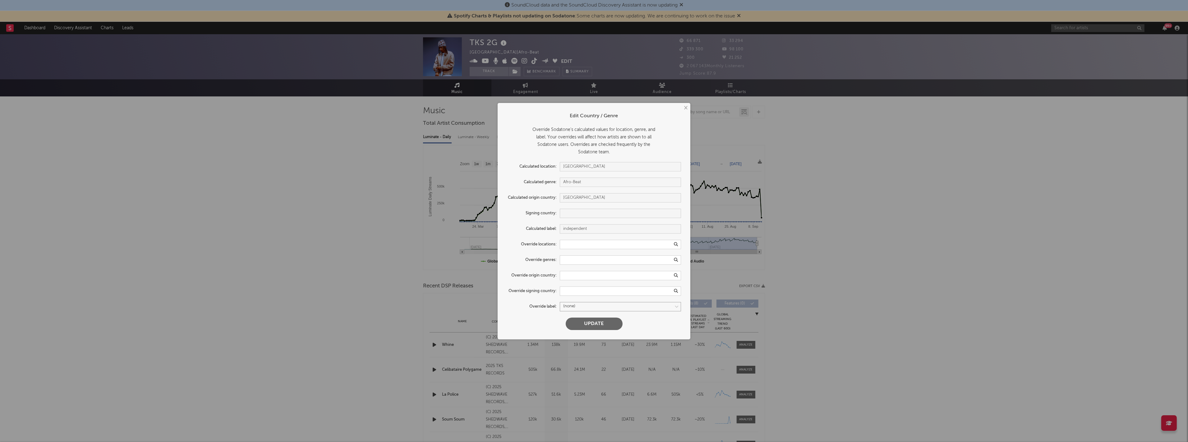
click at [589, 306] on select at bounding box center [620, 306] width 121 height 9
select select "sony"
click at [560, 302] on select at bounding box center [620, 306] width 121 height 9
click at [605, 323] on button "Update" at bounding box center [594, 323] width 57 height 12
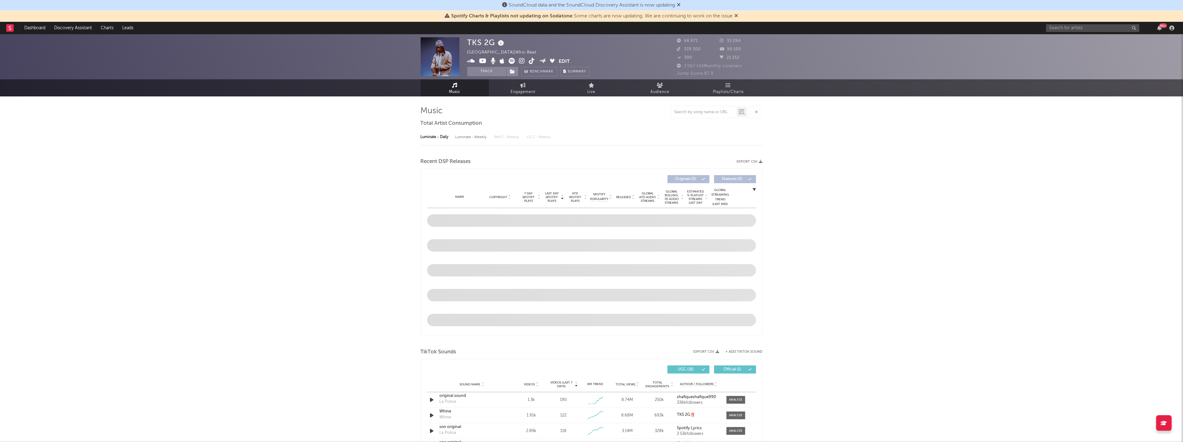
select select "6m"
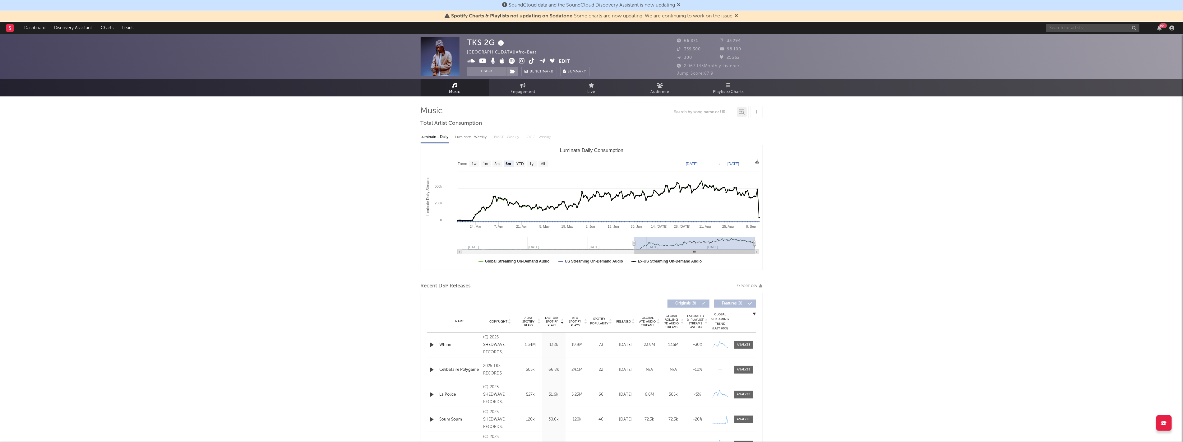
click at [1099, 30] on input "text" at bounding box center [1092, 28] width 93 height 8
drag, startPoint x: 1076, startPoint y: 27, endPoint x: 939, endPoint y: 11, distance: 138.3
paste input "Kamelon"
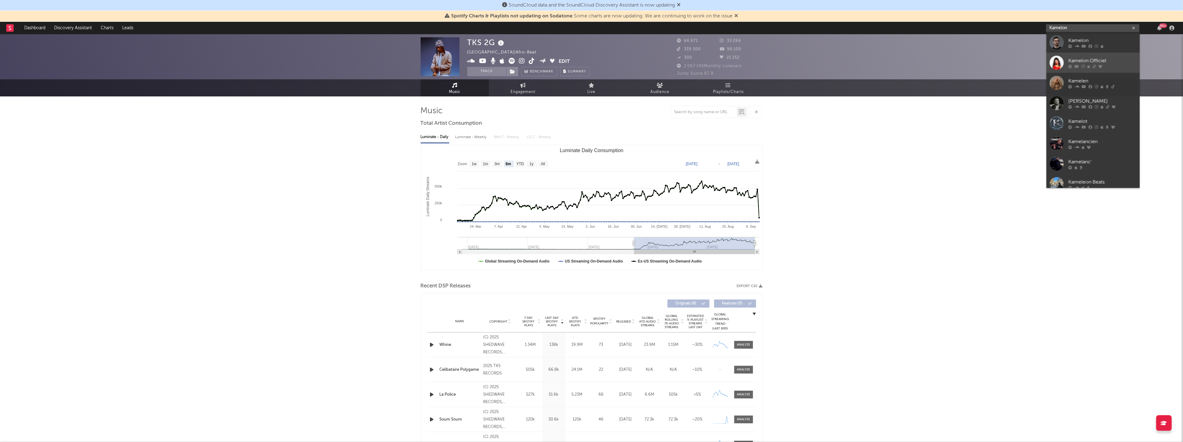
type input "Kamelon"
click at [1083, 58] on div "Kamelon Officiel" at bounding box center [1102, 60] width 68 height 7
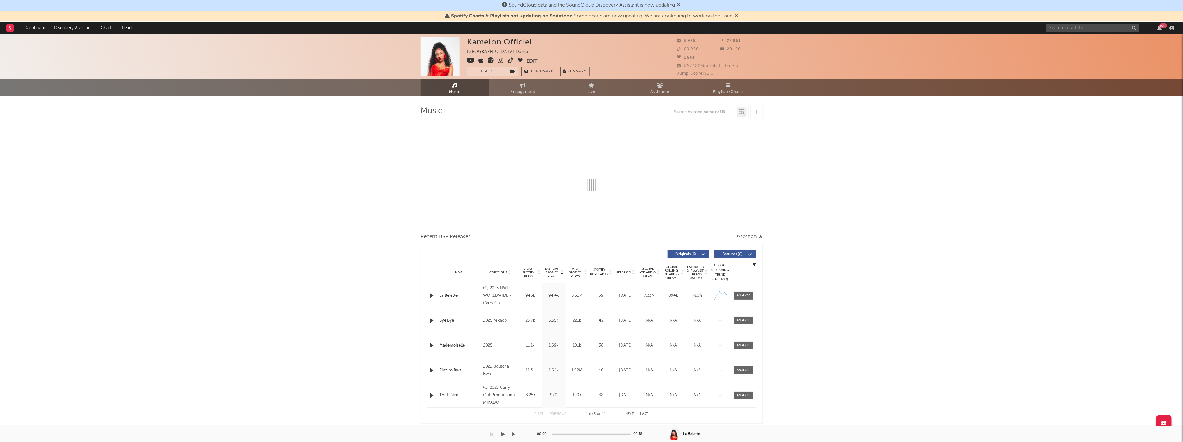
select select "1w"
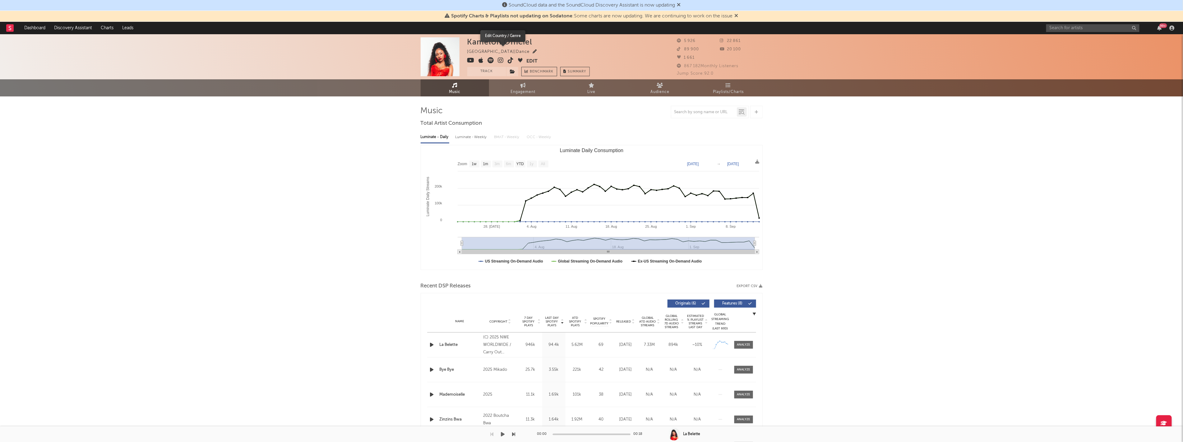
click at [533, 51] on icon "button" at bounding box center [535, 51] width 4 height 4
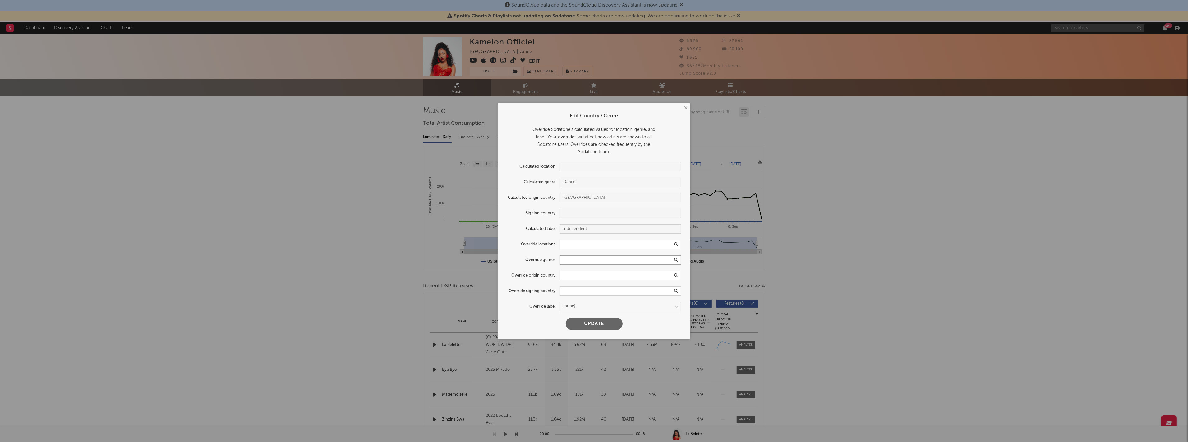
click at [574, 260] on input "text" at bounding box center [620, 259] width 121 height 9
type input "shatta"
click at [585, 258] on input "shatta" at bounding box center [620, 259] width 121 height 9
drag, startPoint x: 578, startPoint y: 260, endPoint x: 535, endPoint y: 255, distance: 43.8
click at [535, 255] on div "Override genres: shatta" at bounding box center [594, 259] width 174 height 9
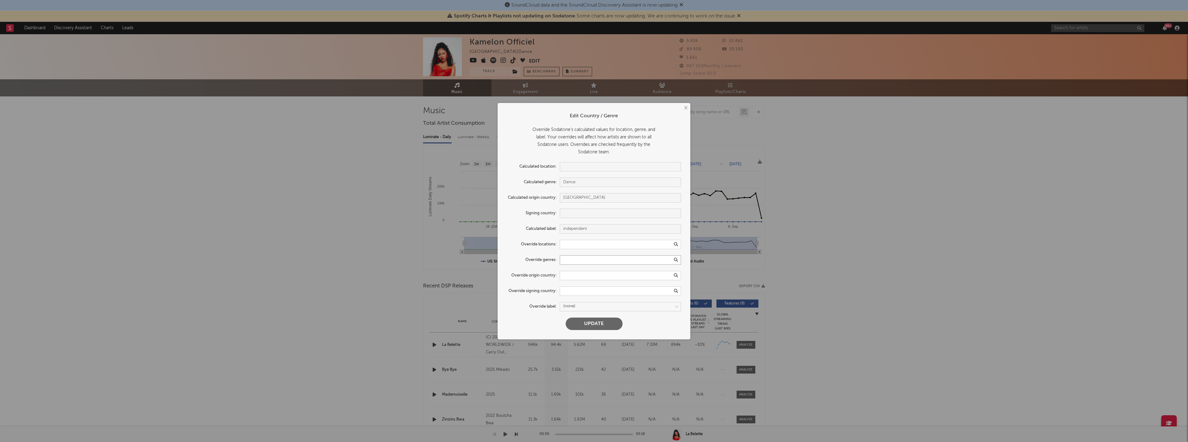
click at [673, 258] on input "text" at bounding box center [620, 259] width 121 height 9
paste input "Dancehall"
type input "Dancehall"
click at [674, 262] on icon at bounding box center [676, 260] width 6 height 6
click at [676, 259] on icon "button" at bounding box center [675, 260] width 3 height 4
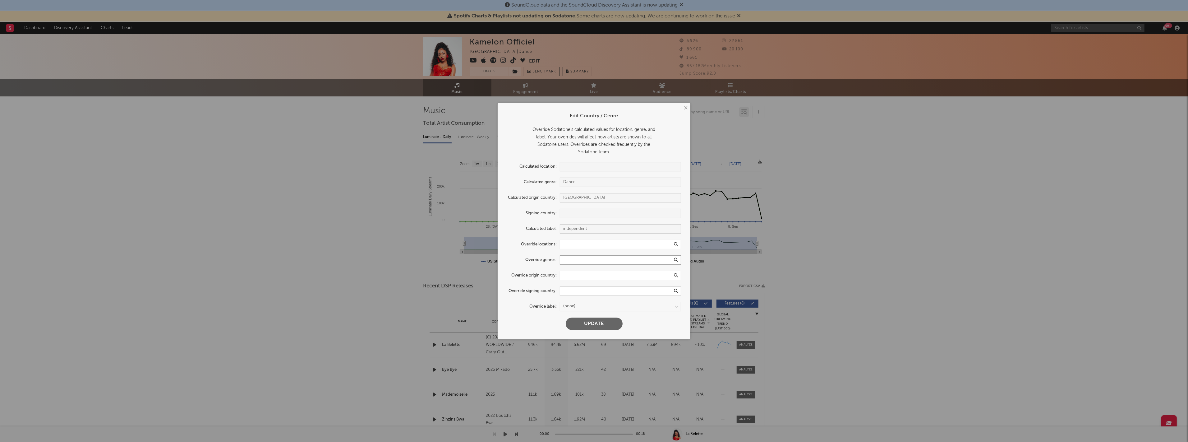
click at [633, 259] on input "text" at bounding box center [620, 259] width 121 height 9
paste input "Dancehall"
type input "Dancehall"
click at [588, 270] on div "Dancehall" at bounding box center [620, 270] width 121 height 11
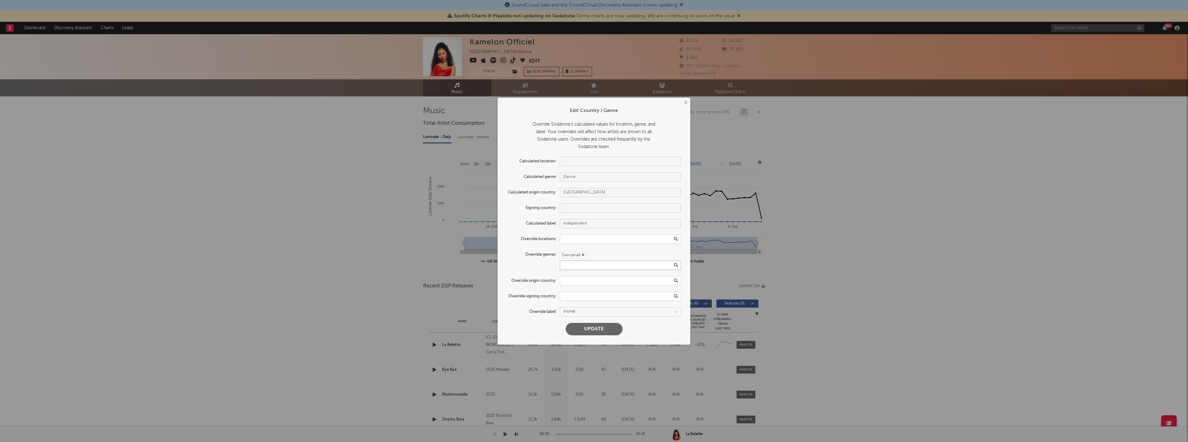
click at [597, 263] on input "text" at bounding box center [620, 264] width 121 height 9
click at [608, 264] on input "shatta" at bounding box center [620, 264] width 121 height 9
drag, startPoint x: 601, startPoint y: 265, endPoint x: 425, endPoint y: 242, distance: 177.7
click at [425, 242] on div "× Edit Country / Genre Override Sodatone's calculated values for location, genr…" at bounding box center [594, 221] width 1188 height 442
click at [541, 268] on div "Override genres: Dancehall Shatta" at bounding box center [594, 260] width 174 height 20
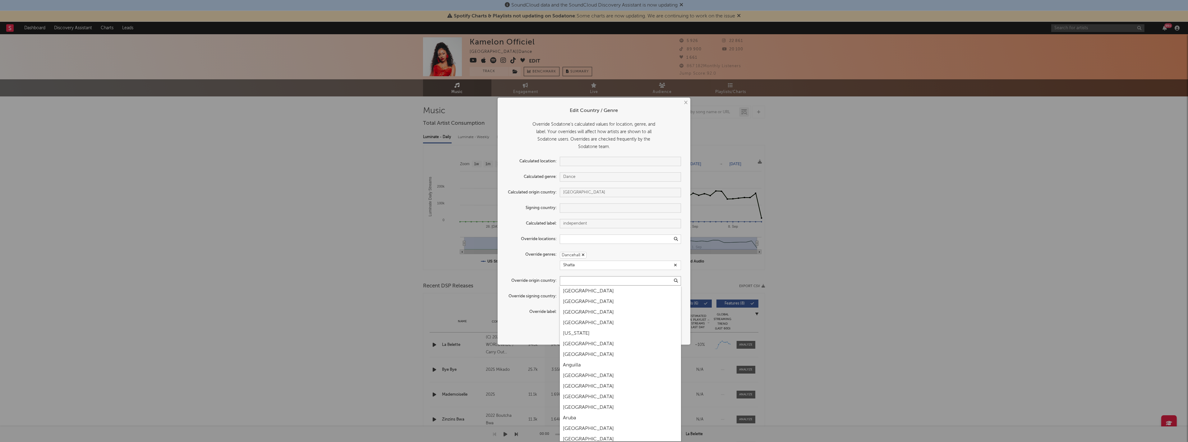
click at [573, 280] on input "text" at bounding box center [620, 280] width 121 height 9
click at [587, 265] on input "Shatta" at bounding box center [620, 264] width 121 height 9
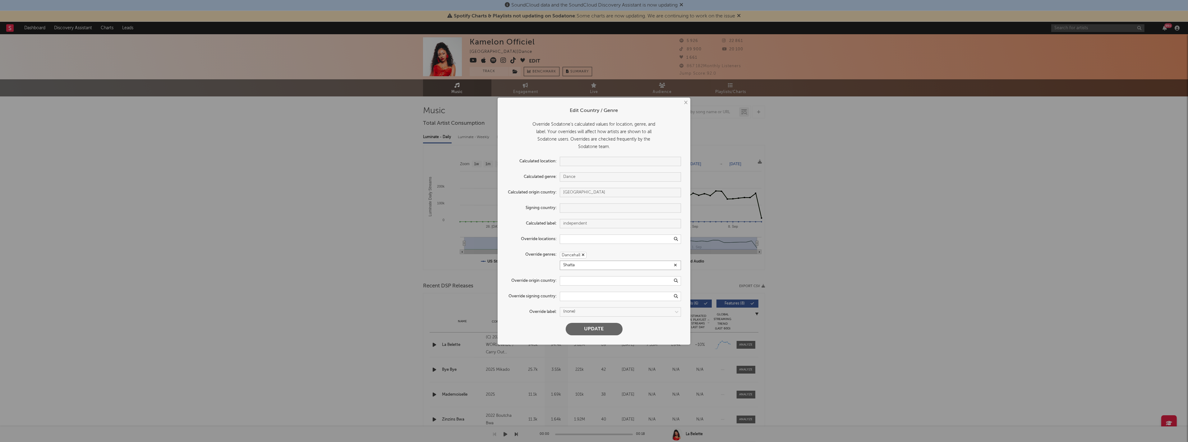
drag, startPoint x: 580, startPoint y: 263, endPoint x: 509, endPoint y: 254, distance: 71.4
click at [509, 254] on div "Override genres: Dancehall Shatta" at bounding box center [594, 260] width 174 height 20
type input "s"
type input "Shatta"
click at [594, 315] on select at bounding box center [620, 311] width 121 height 9
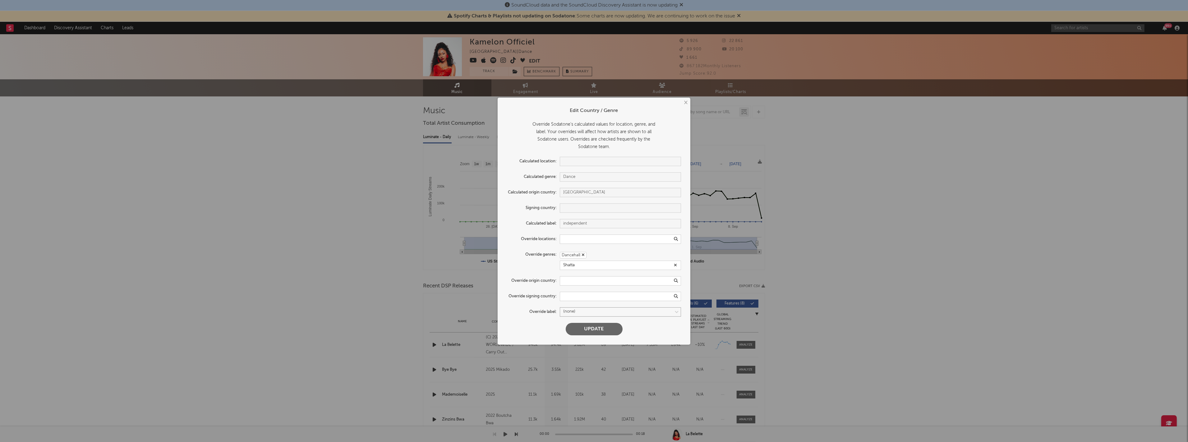
select select "sony"
click at [560, 307] on select at bounding box center [620, 311] width 121 height 9
click at [590, 328] on button "Update" at bounding box center [594, 329] width 57 height 12
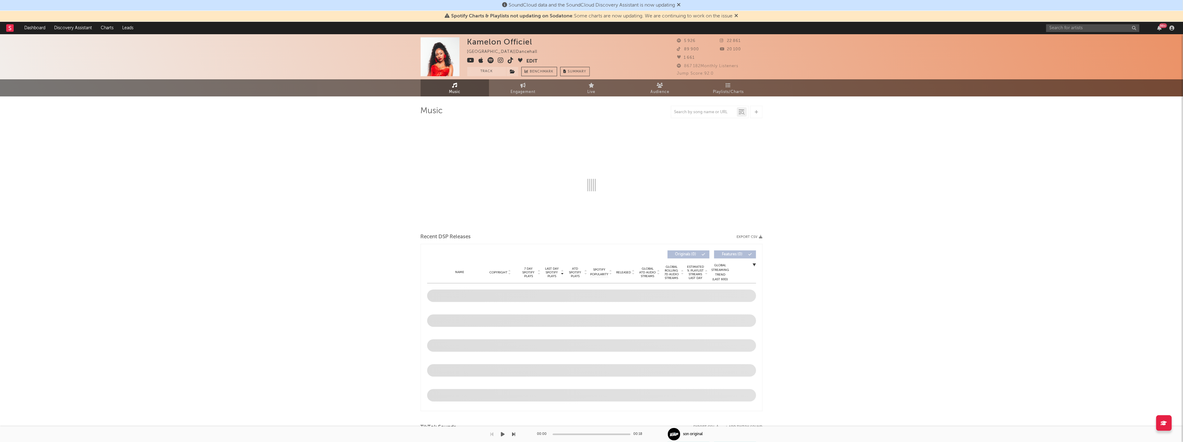
select select "1w"
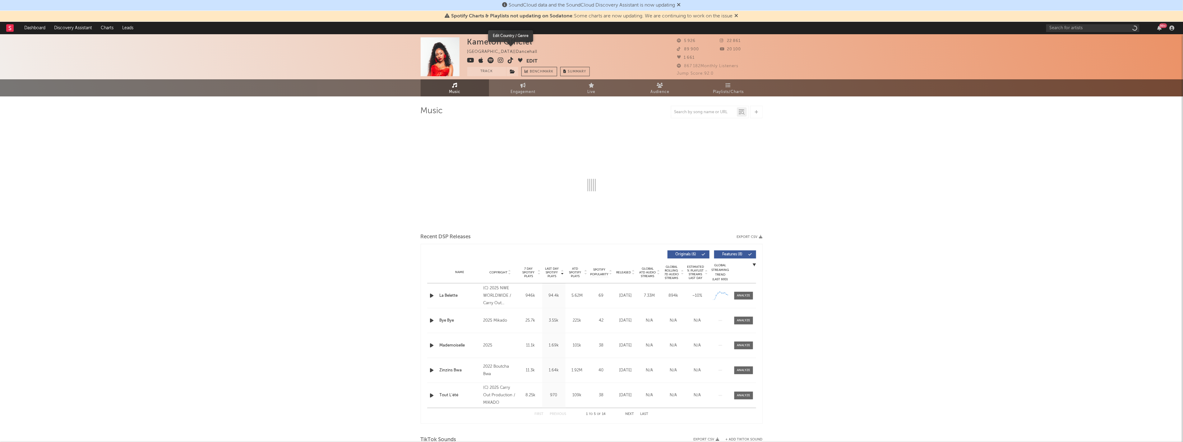
select select "1w"
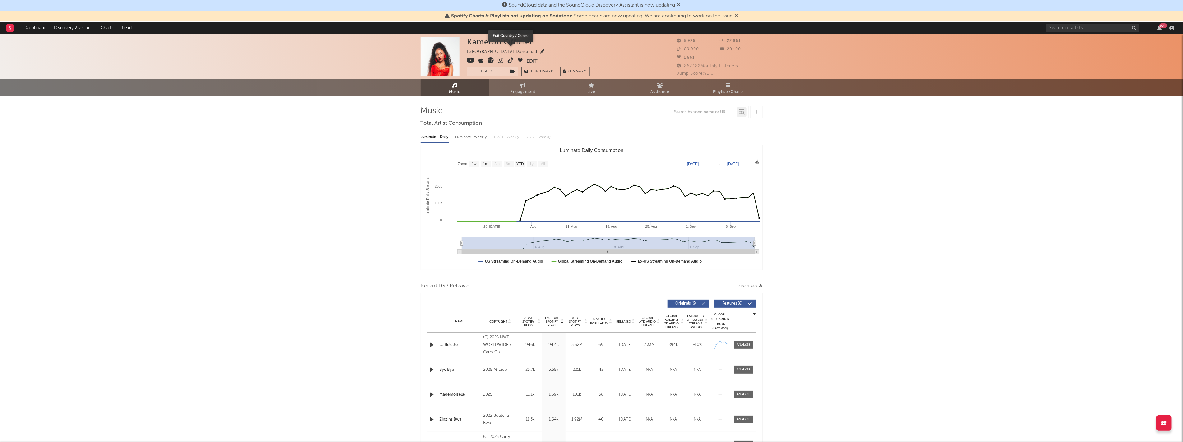
click at [541, 52] on icon "button" at bounding box center [543, 51] width 4 height 4
select select "sony"
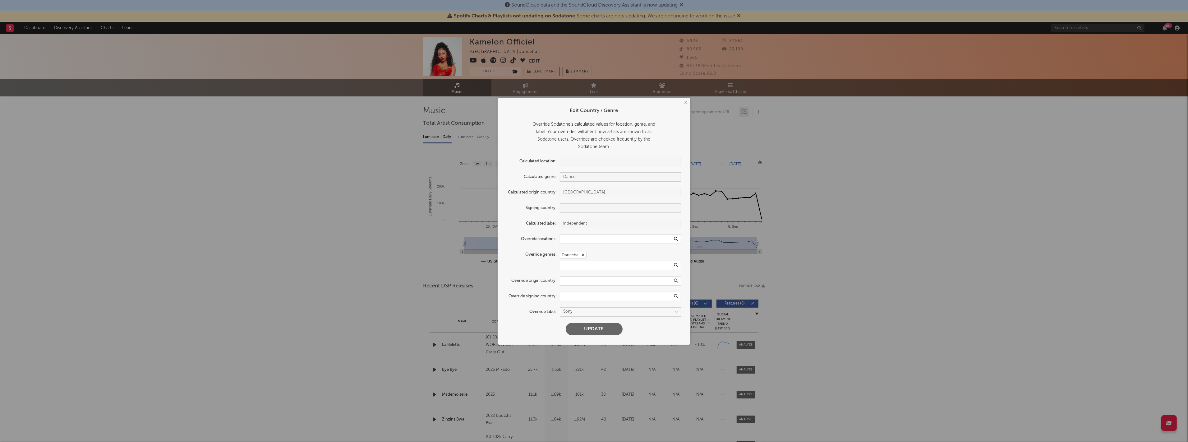
click at [648, 295] on input "text" at bounding box center [620, 296] width 121 height 9
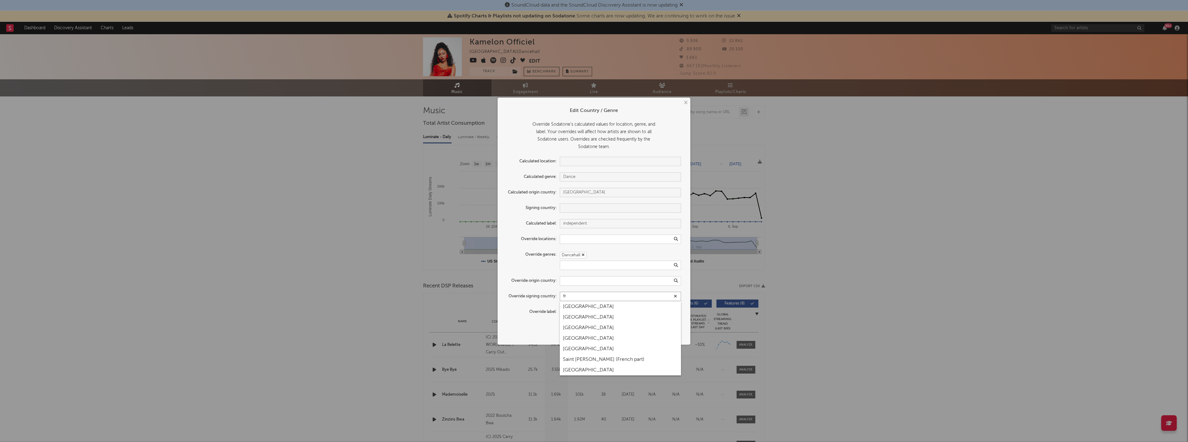
type input "fr"
click at [571, 316] on div "[GEOGRAPHIC_DATA]" at bounding box center [620, 317] width 121 height 11
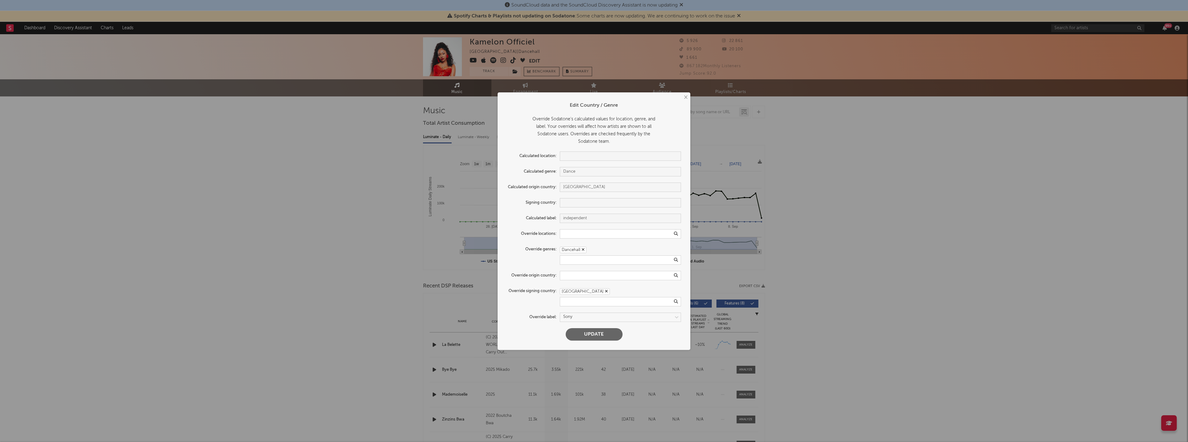
click at [583, 334] on button "Update" at bounding box center [594, 334] width 57 height 12
type input "[GEOGRAPHIC_DATA]"
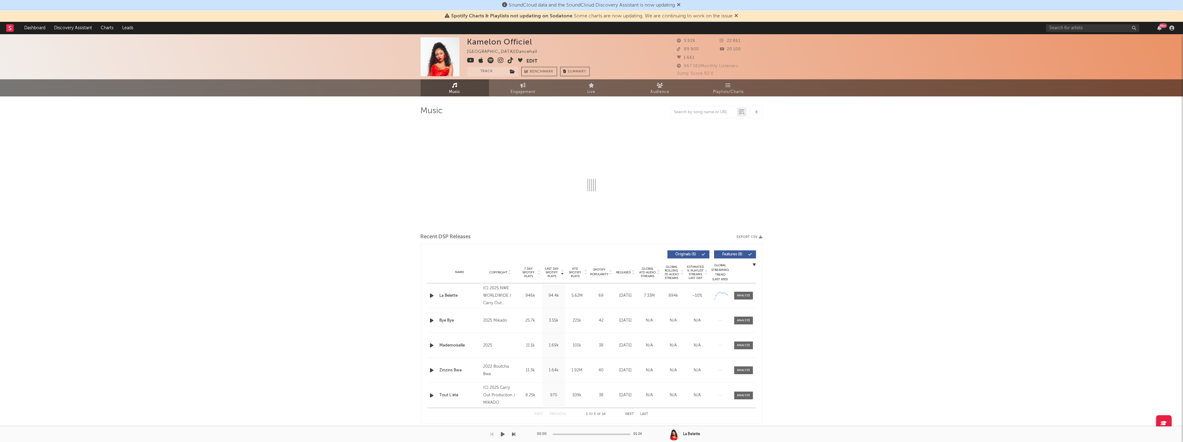
select select "1w"
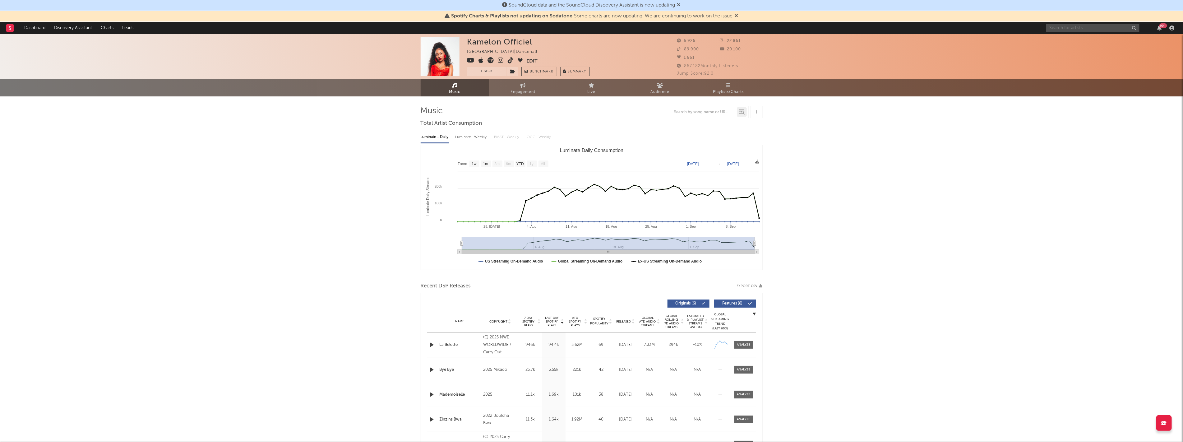
click at [1077, 30] on input "text" at bounding box center [1092, 28] width 93 height 8
type input "morad"
click at [1077, 30] on input "morad" at bounding box center [1092, 28] width 93 height 8
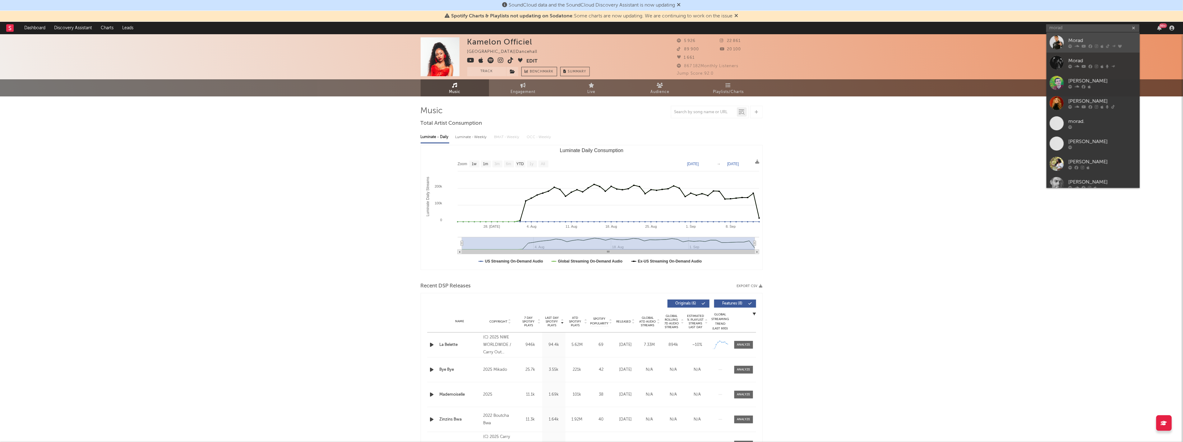
click at [1079, 41] on div "Morad" at bounding box center [1102, 40] width 68 height 7
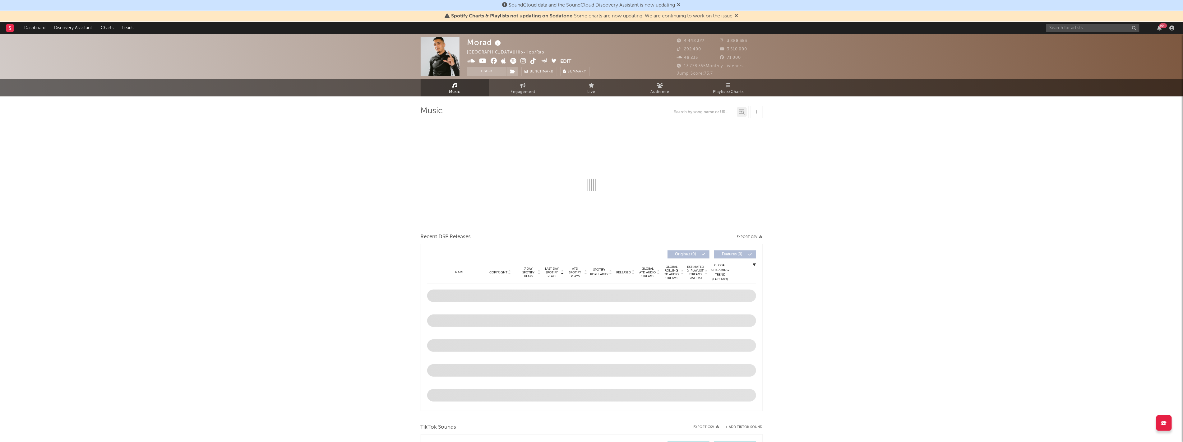
select select "6m"
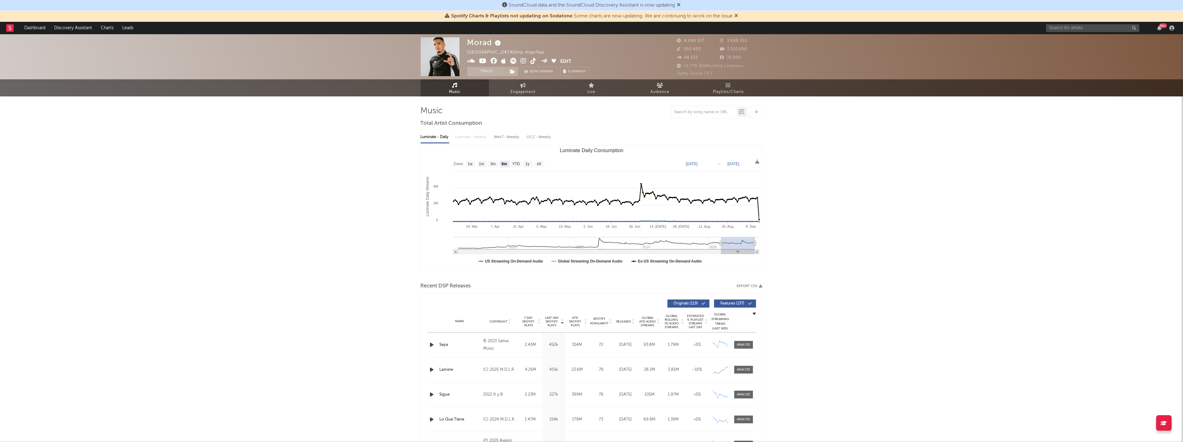
click at [471, 60] on icon at bounding box center [471, 61] width 8 height 6
click at [482, 60] on icon at bounding box center [482, 61] width 7 height 6
click at [495, 60] on icon at bounding box center [494, 61] width 7 height 6
click at [500, 60] on span at bounding box center [513, 62] width 93 height 8
click at [504, 61] on icon at bounding box center [503, 61] width 5 height 6
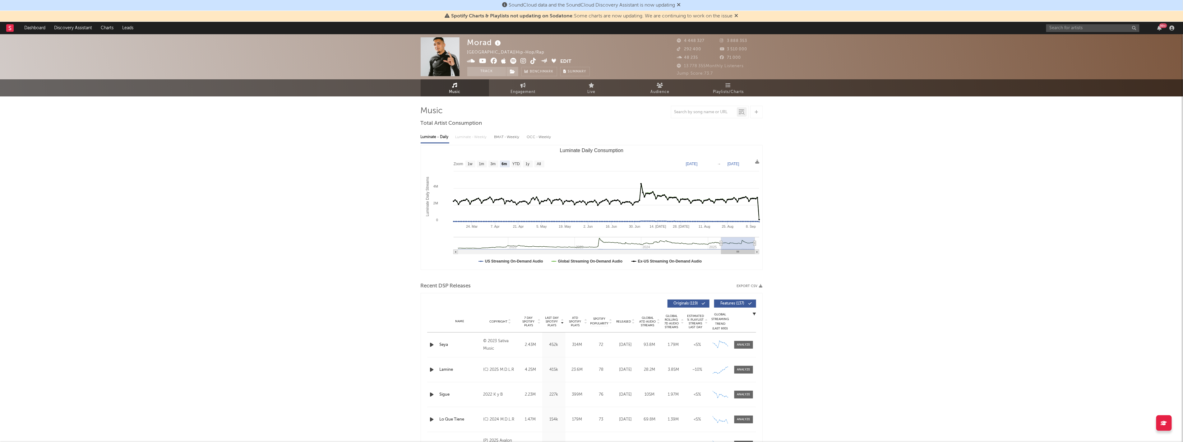
click at [513, 61] on icon at bounding box center [513, 61] width 6 height 6
click at [524, 61] on icon at bounding box center [524, 61] width 6 height 6
click at [533, 61] on icon at bounding box center [534, 61] width 6 height 6
click at [544, 62] on icon at bounding box center [544, 60] width 7 height 5
click at [554, 59] on icon at bounding box center [553, 60] width 5 height 5
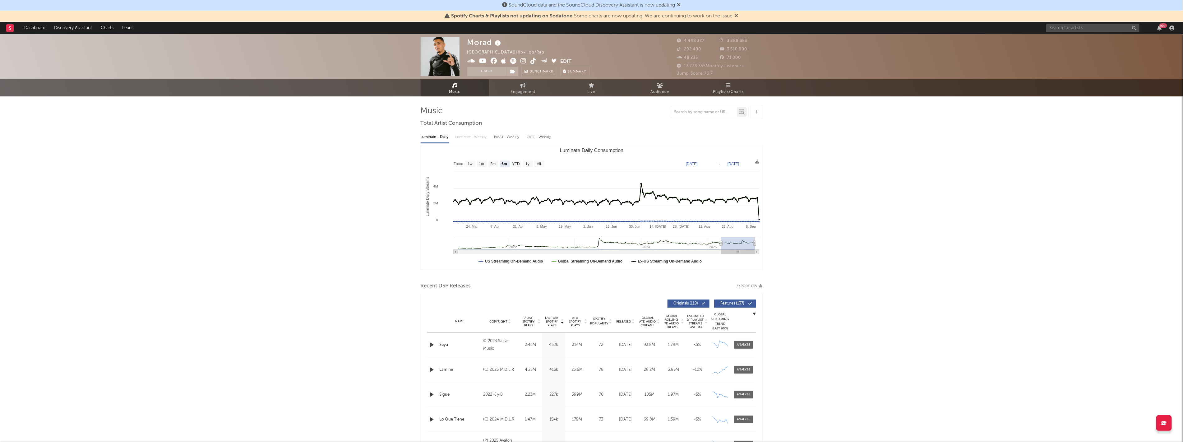
click at [485, 62] on icon at bounding box center [482, 61] width 7 height 6
click at [548, 52] on icon "button" at bounding box center [550, 52] width 4 height 4
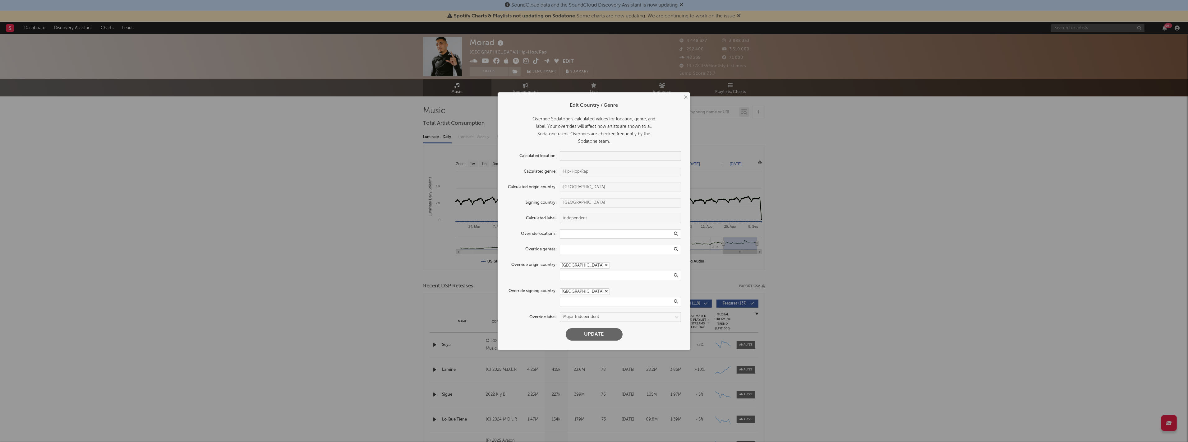
click at [576, 318] on select at bounding box center [620, 316] width 121 height 9
select select "sony"
click at [560, 312] on select at bounding box center [620, 316] width 121 height 9
click at [600, 335] on button "Update" at bounding box center [594, 334] width 57 height 12
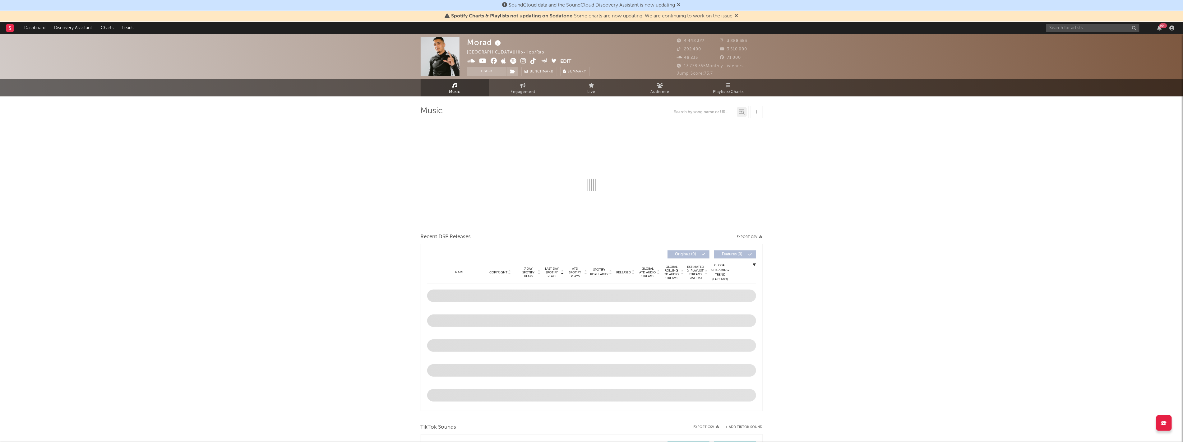
select select "6m"
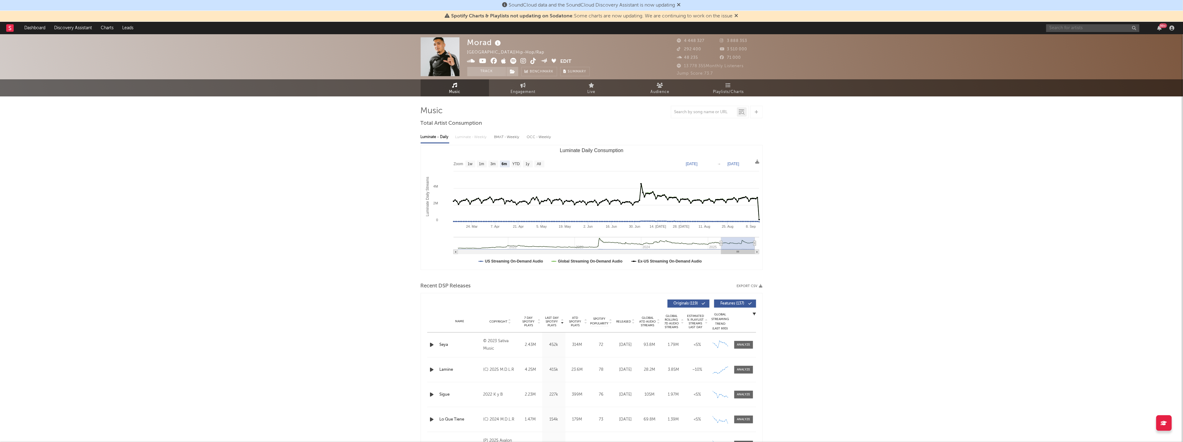
click at [1062, 30] on input "text" at bounding box center [1092, 28] width 93 height 8
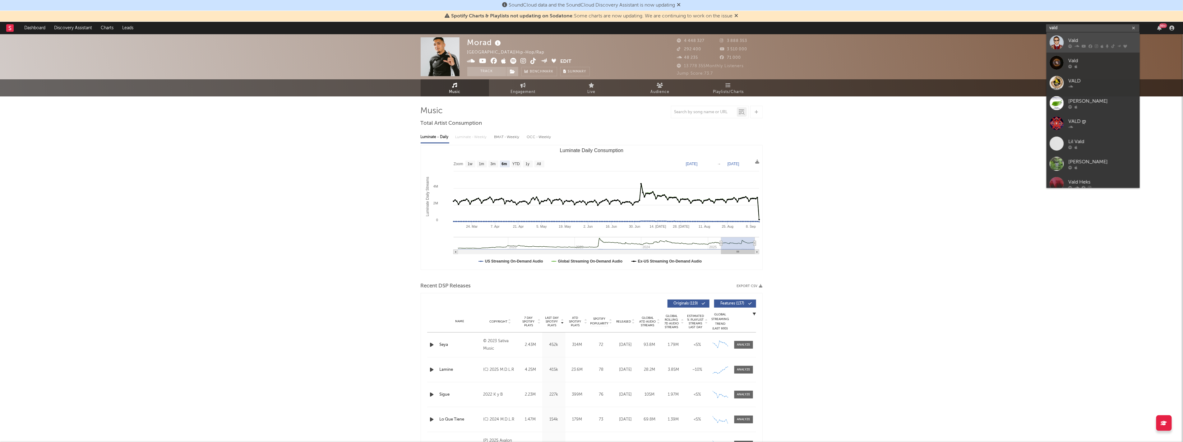
type input "vald"
click at [1073, 48] on div at bounding box center [1102, 46] width 68 height 4
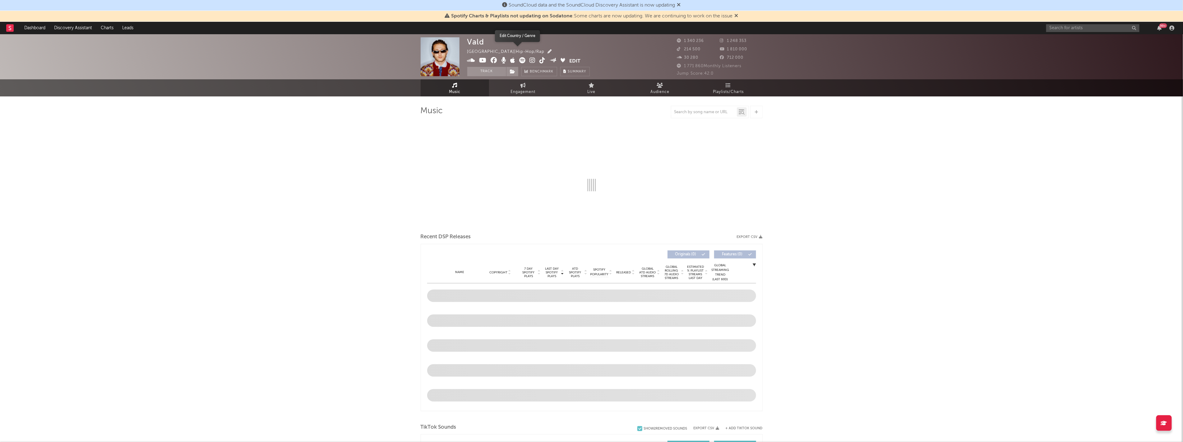
click at [548, 51] on icon "button" at bounding box center [550, 51] width 4 height 4
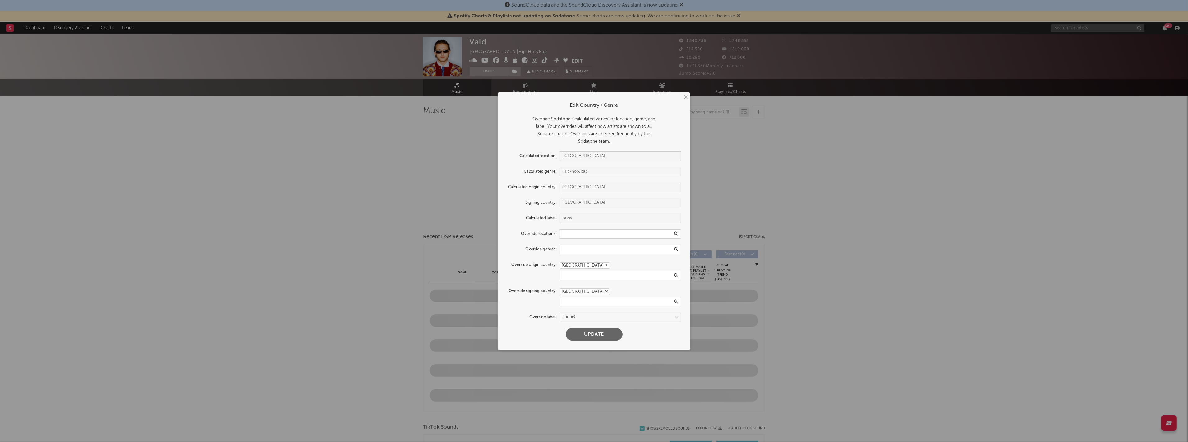
select select "6m"
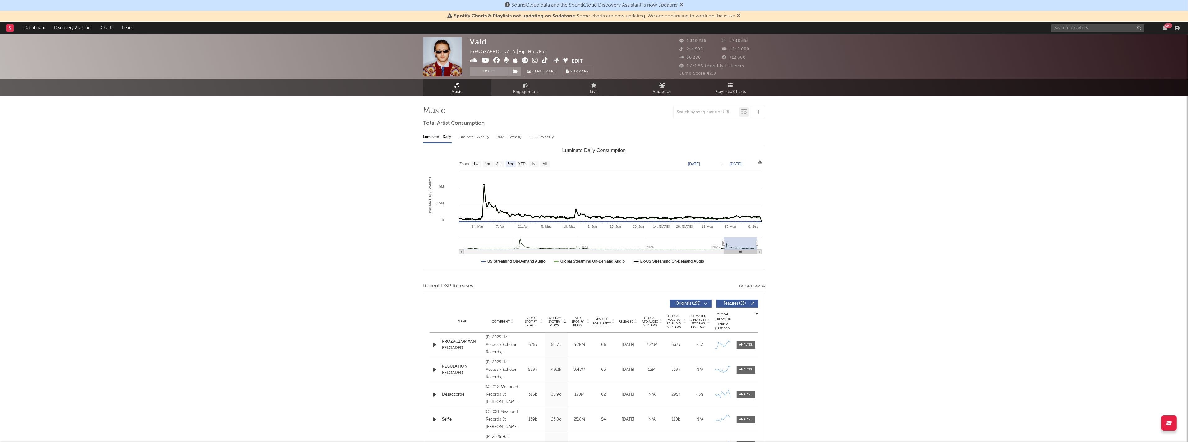
click at [832, 163] on div "× Edit Country / Genre Override Sodatone's calculated values for location, genr…" at bounding box center [594, 221] width 1188 height 442
click at [1092, 26] on input "text" at bounding box center [1092, 28] width 93 height 8
click at [1072, 28] on input "bilouki" at bounding box center [1092, 28] width 93 height 8
type input "bilouki"
click at [1080, 37] on div "Bilouki" at bounding box center [1102, 40] width 68 height 7
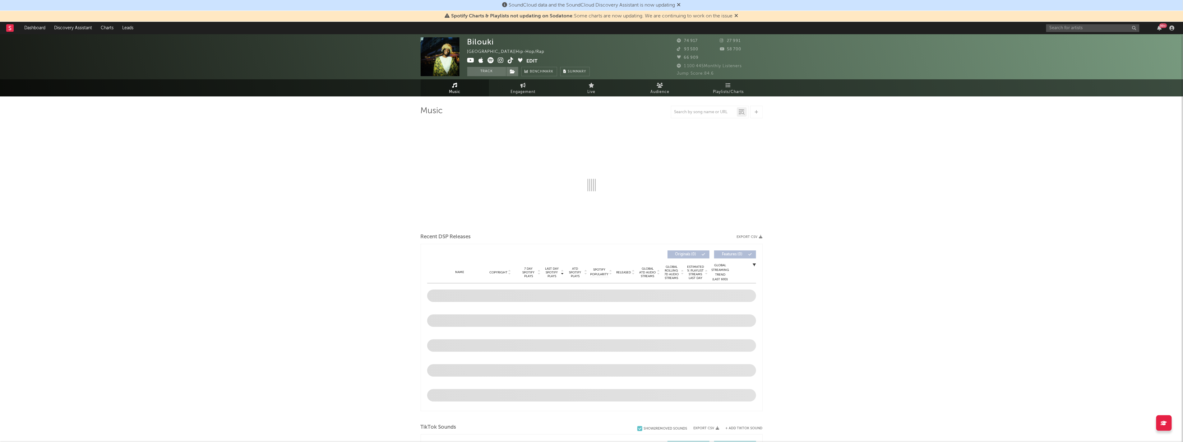
select select "6m"
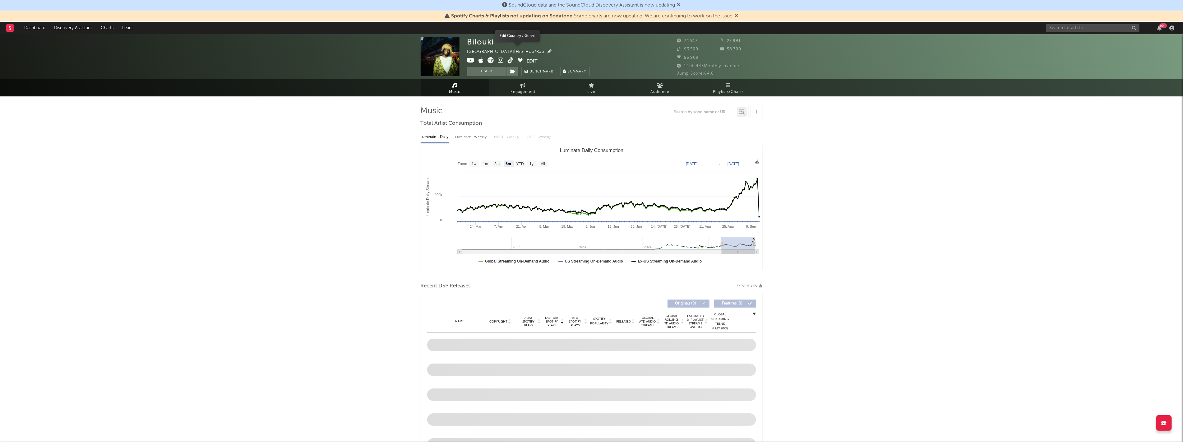
click at [548, 52] on icon "button" at bounding box center [550, 51] width 4 height 4
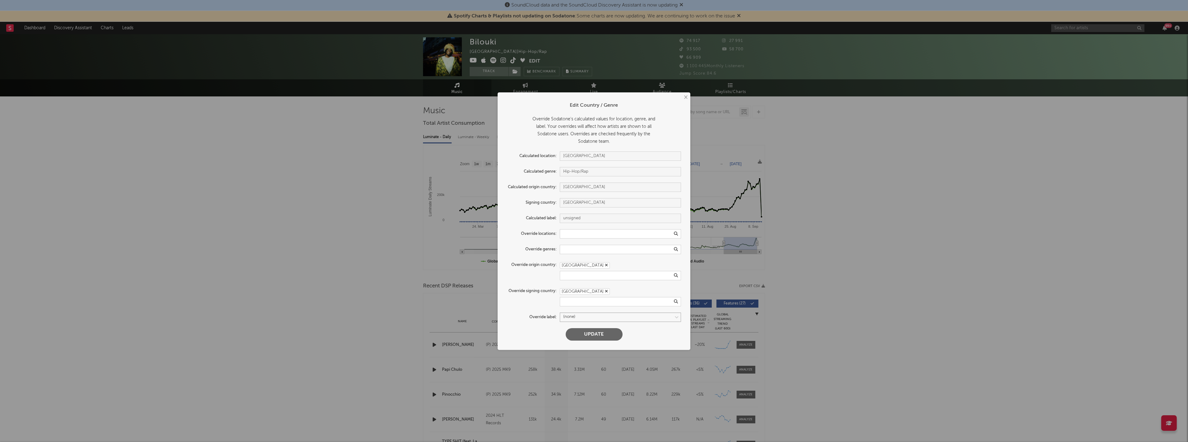
click at [617, 315] on select at bounding box center [620, 316] width 121 height 9
select select "sony"
click at [560, 312] on select at bounding box center [620, 316] width 121 height 9
click at [599, 333] on button "Update" at bounding box center [594, 334] width 57 height 12
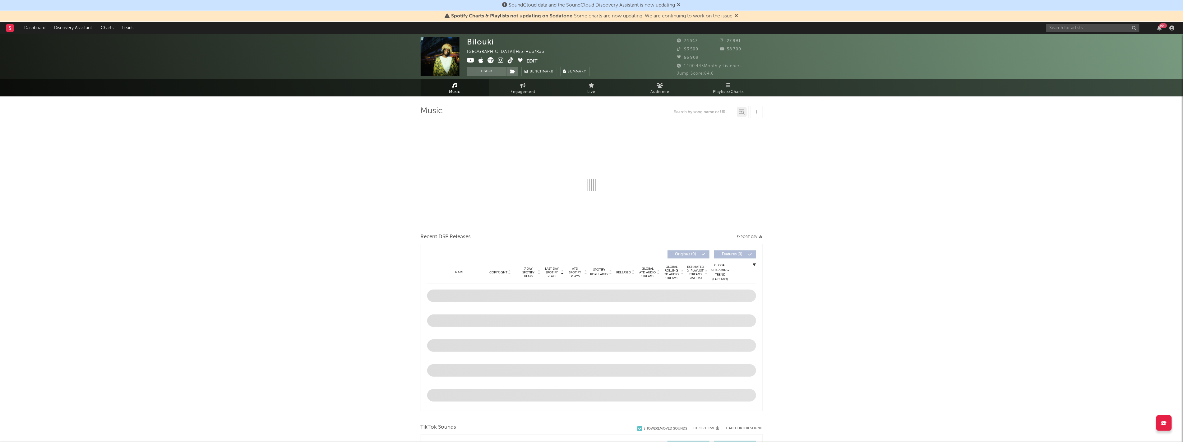
select select "6m"
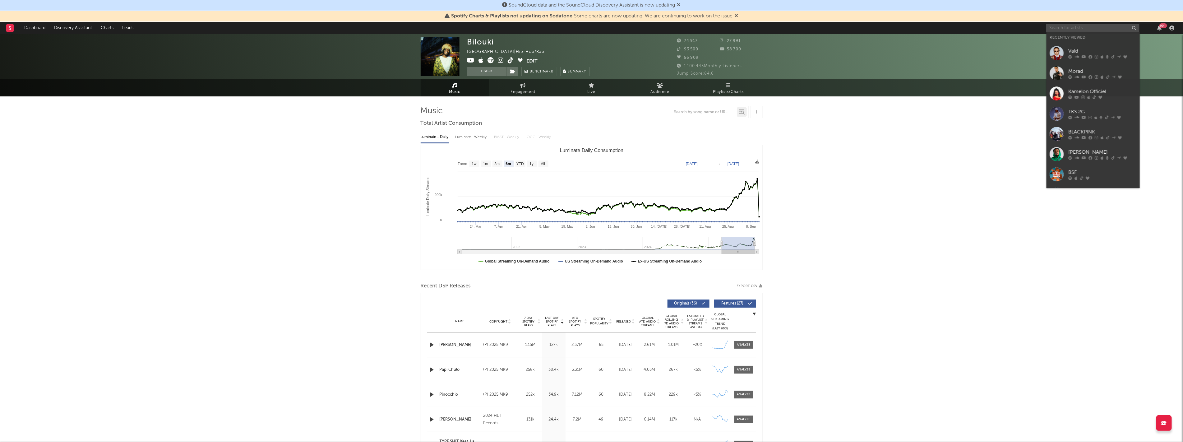
click at [1106, 30] on input "text" at bounding box center [1092, 28] width 93 height 8
type input "vitaa"
click at [1083, 41] on div "Vitaa" at bounding box center [1102, 40] width 68 height 7
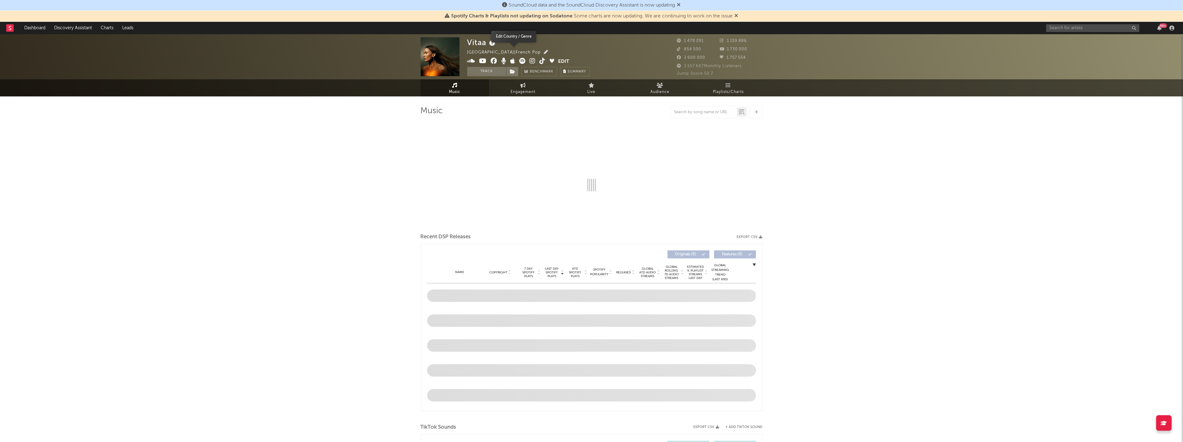
click at [544, 52] on icon "button" at bounding box center [546, 52] width 4 height 4
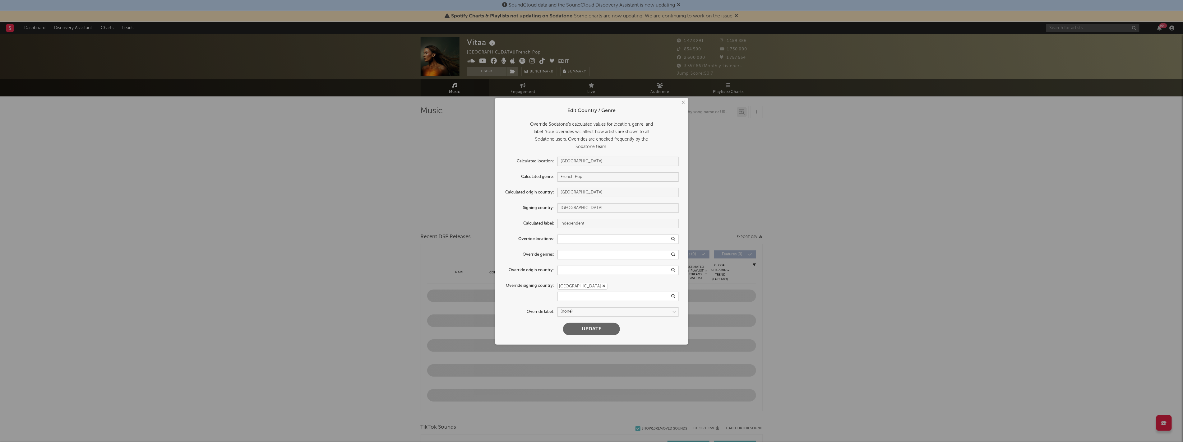
select select "6m"
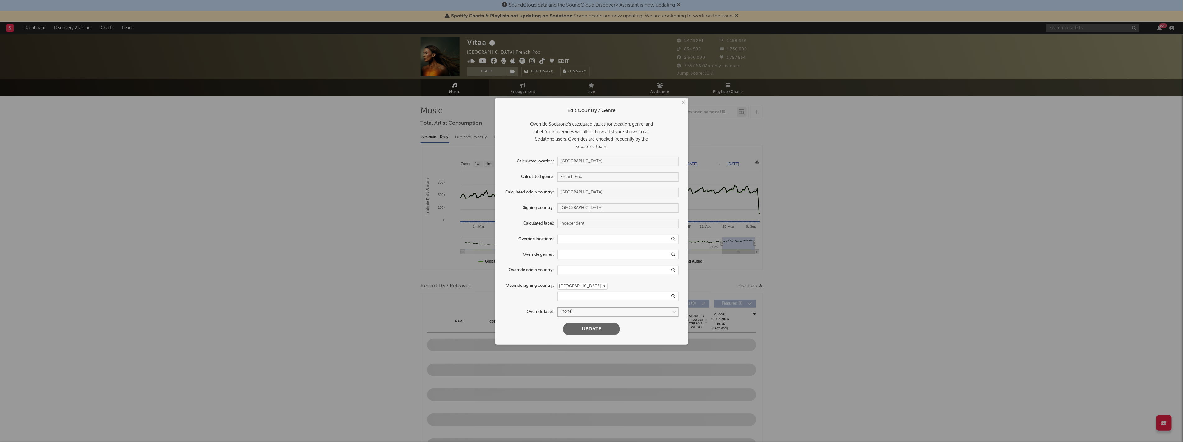
click at [604, 312] on select at bounding box center [617, 311] width 121 height 9
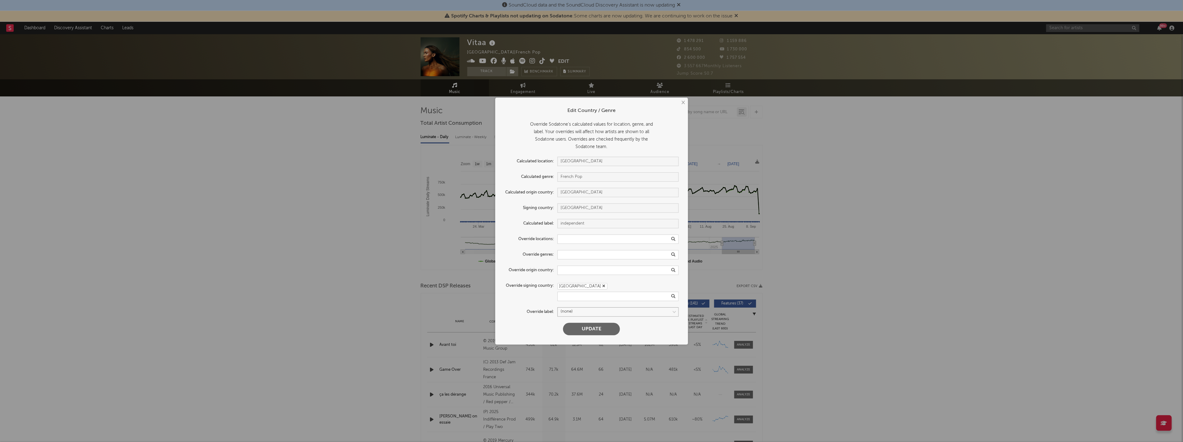
select select "sony"
click at [560, 307] on select at bounding box center [617, 311] width 121 height 9
click at [599, 329] on button "Update" at bounding box center [591, 329] width 57 height 12
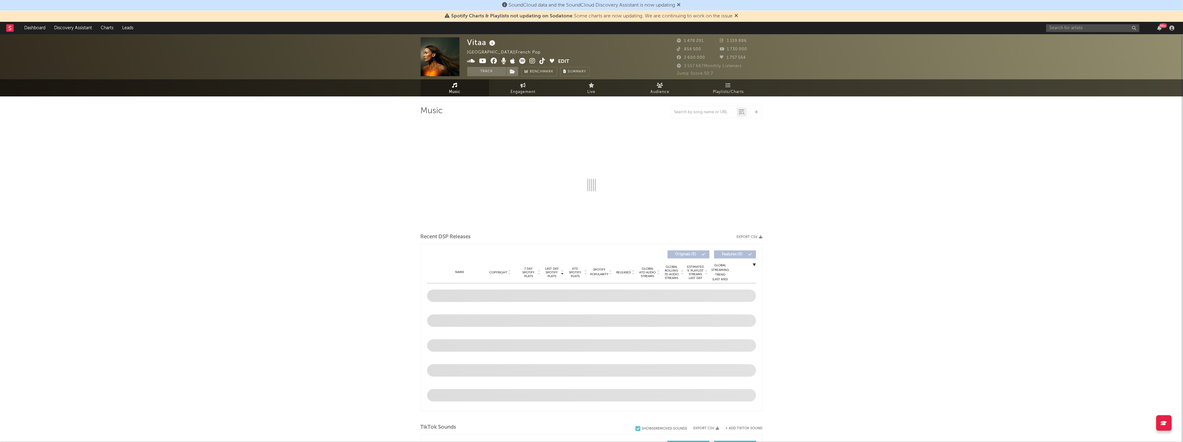
select select "6m"
